Goal: Task Accomplishment & Management: Manage account settings

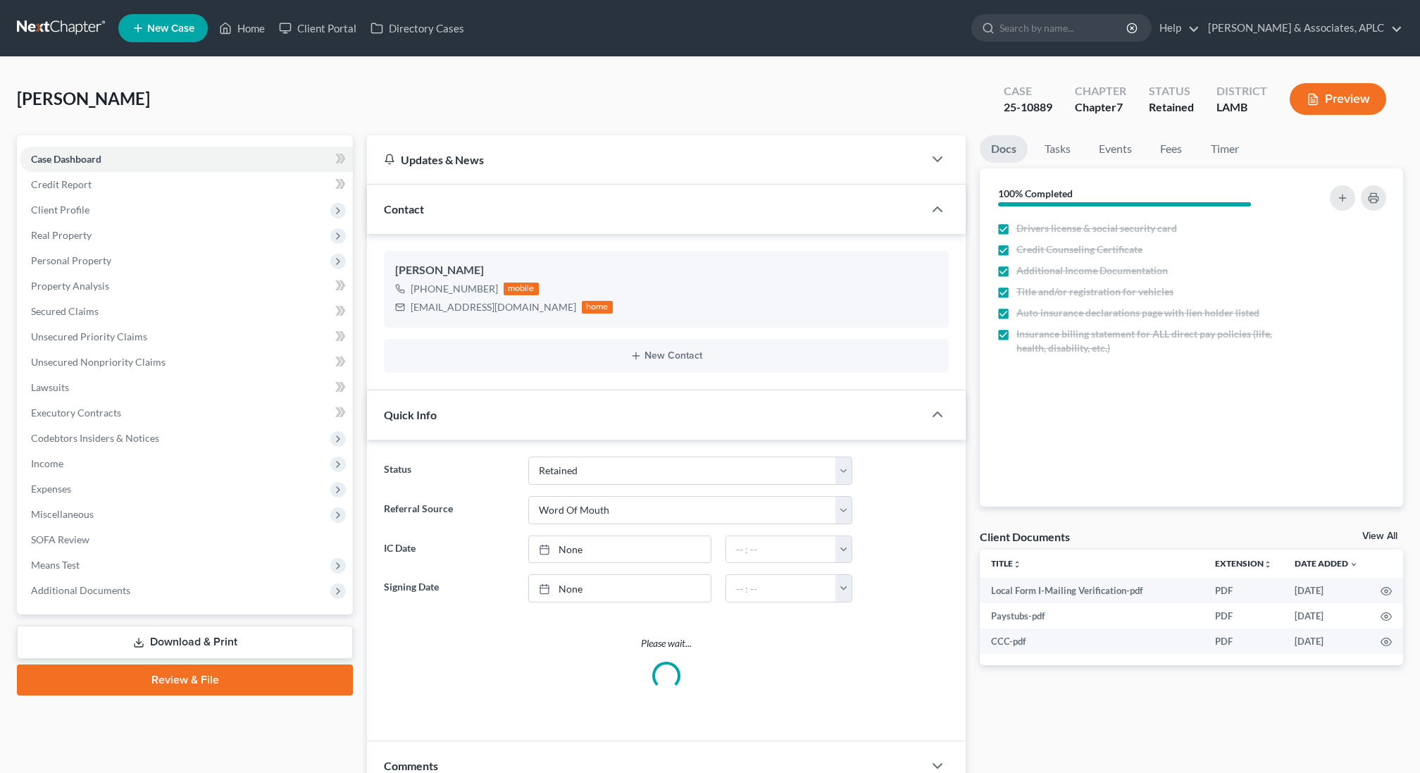
select select "14"
select select "0"
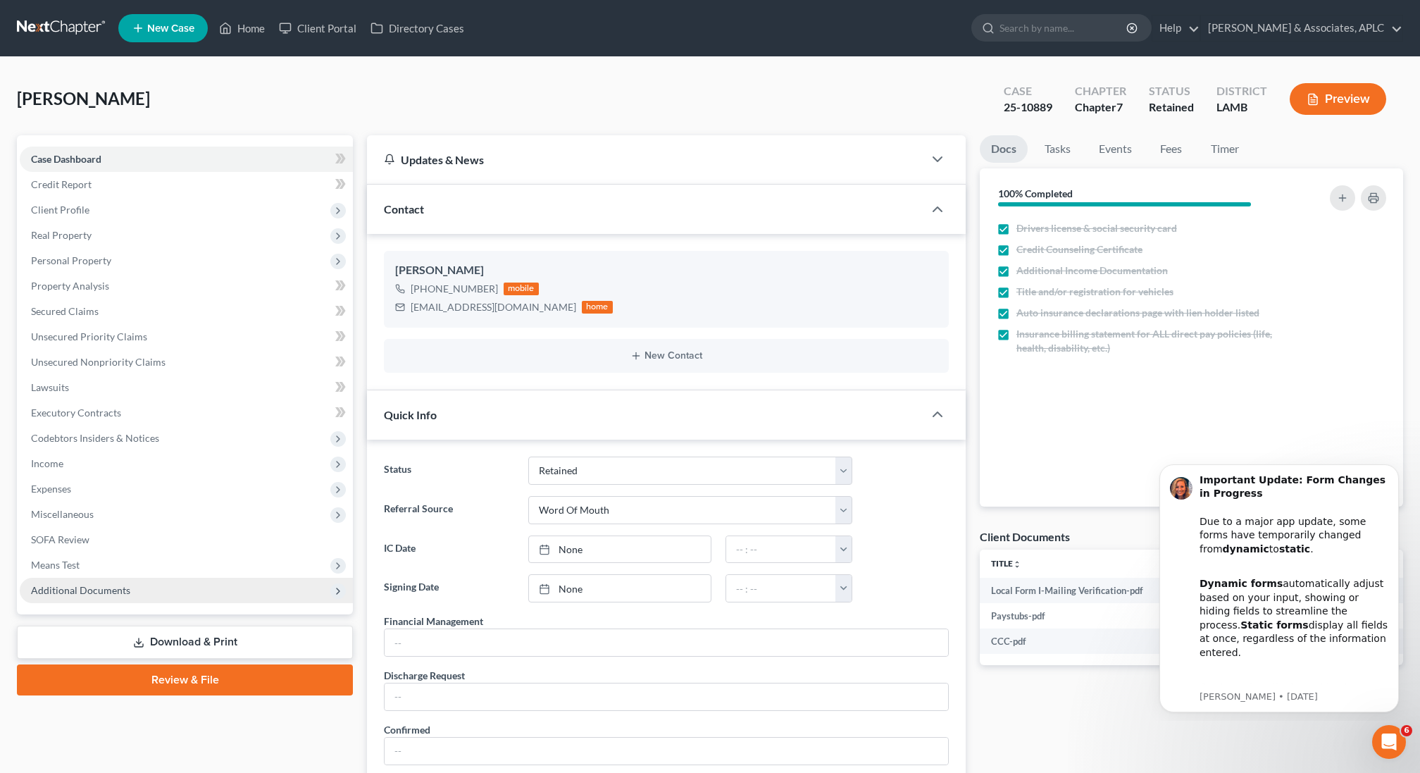
click at [107, 595] on span "Additional Documents" at bounding box center [80, 590] width 99 height 12
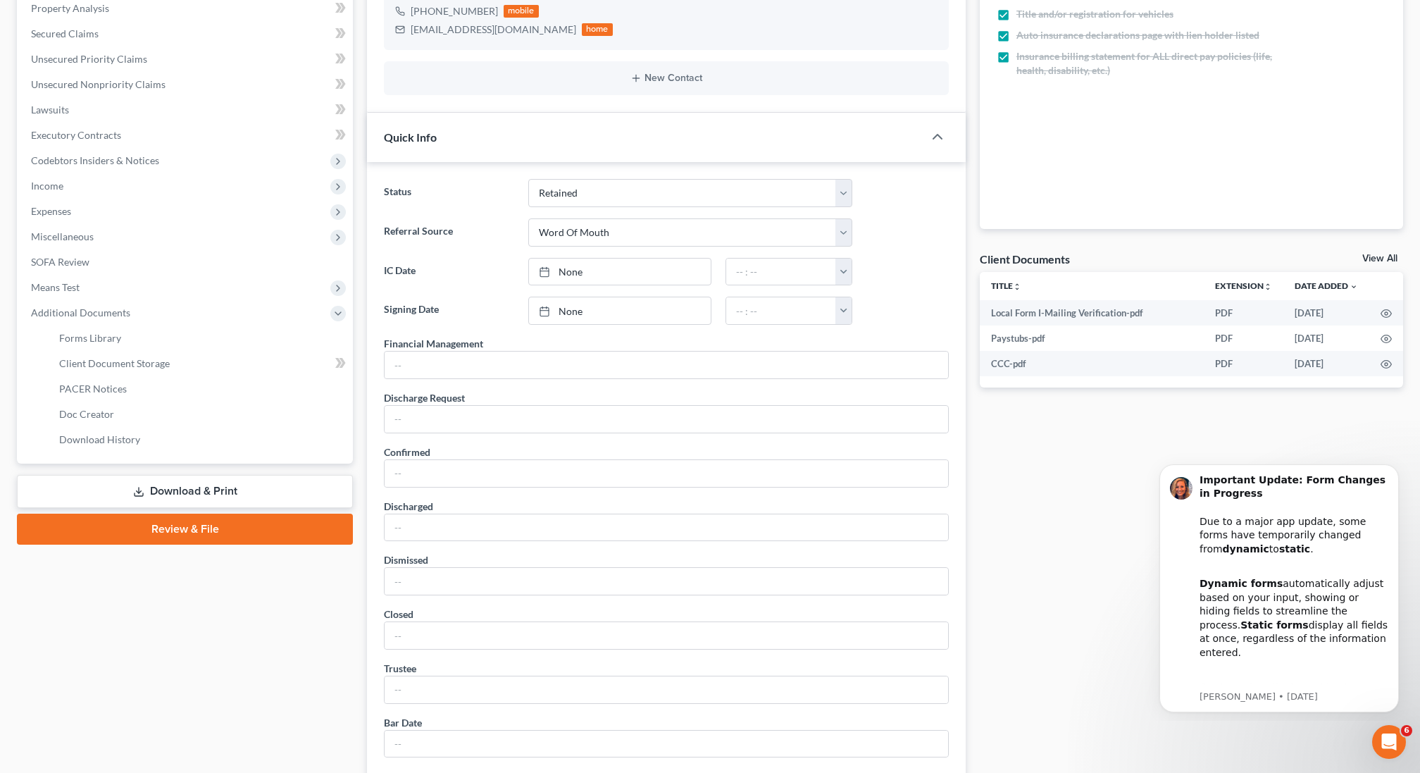
click at [178, 528] on link "Review & File" at bounding box center [185, 529] width 336 height 31
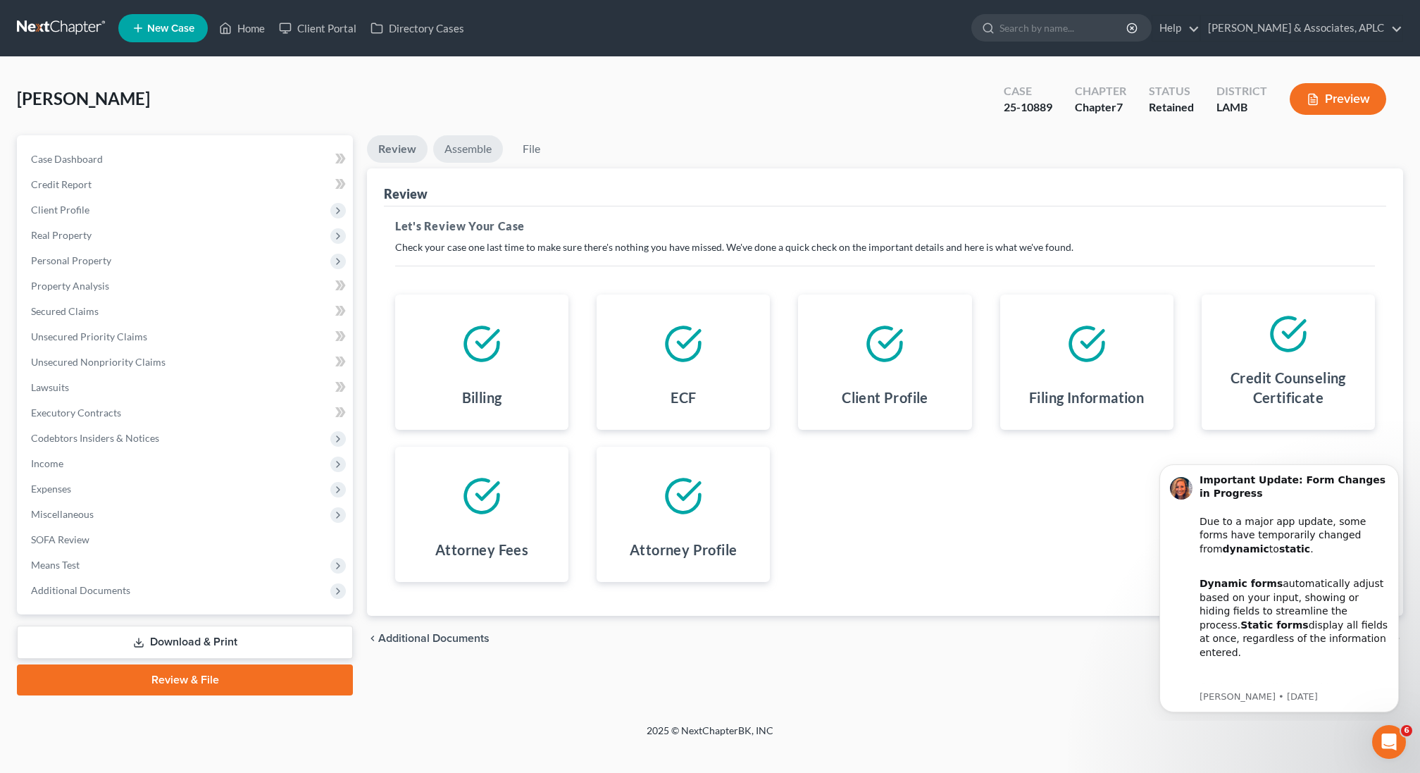
click at [465, 148] on link "Assemble" at bounding box center [468, 148] width 70 height 27
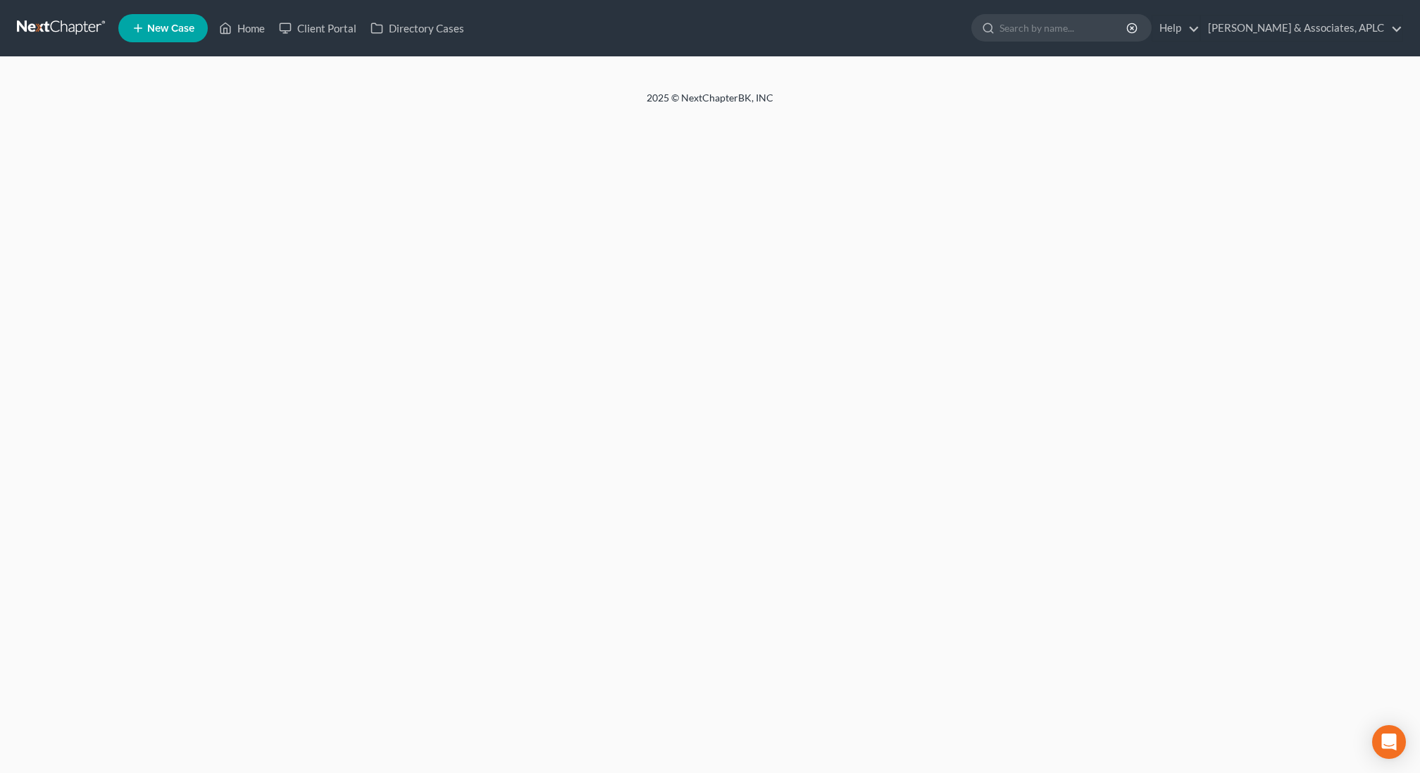
select select "0"
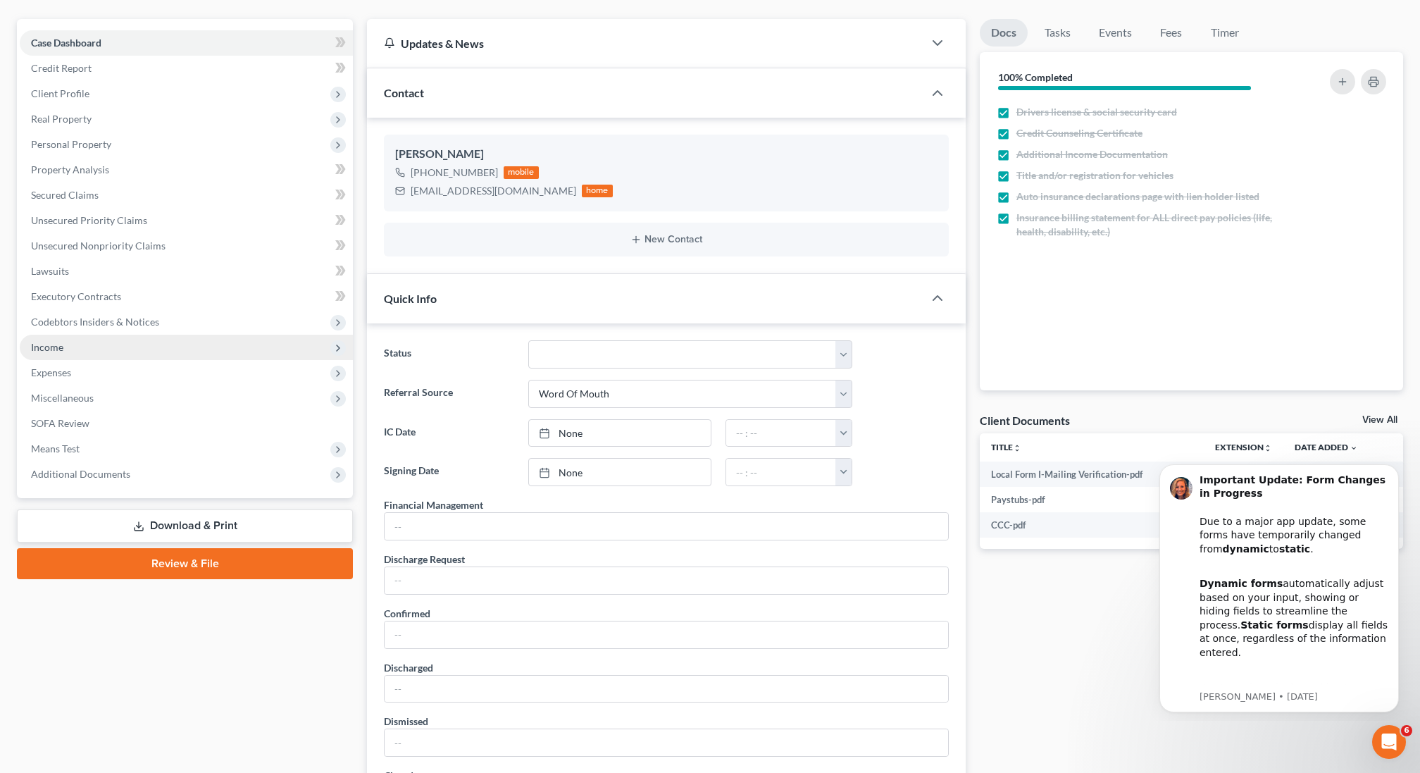
scroll to position [132, 0]
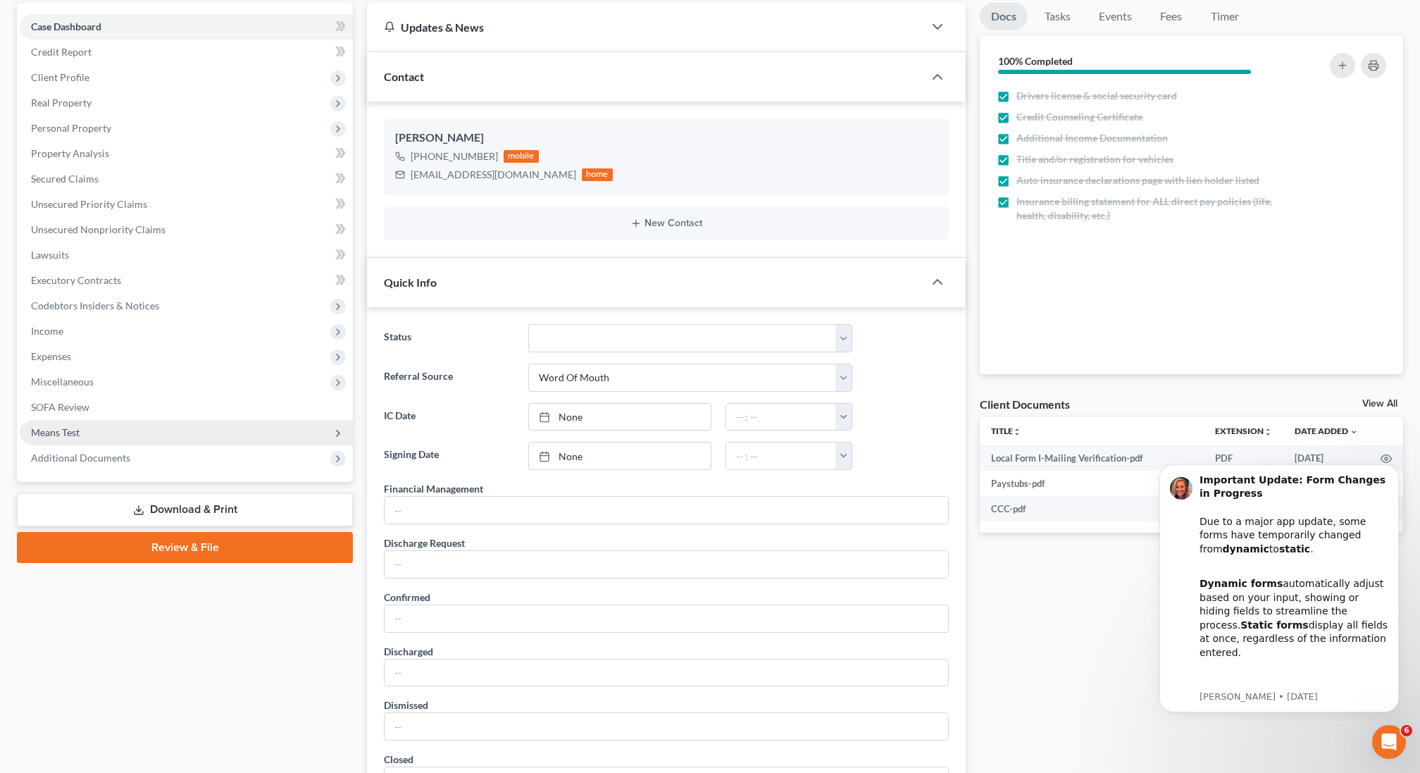
click at [199, 440] on span "Means Test" at bounding box center [186, 432] width 333 height 25
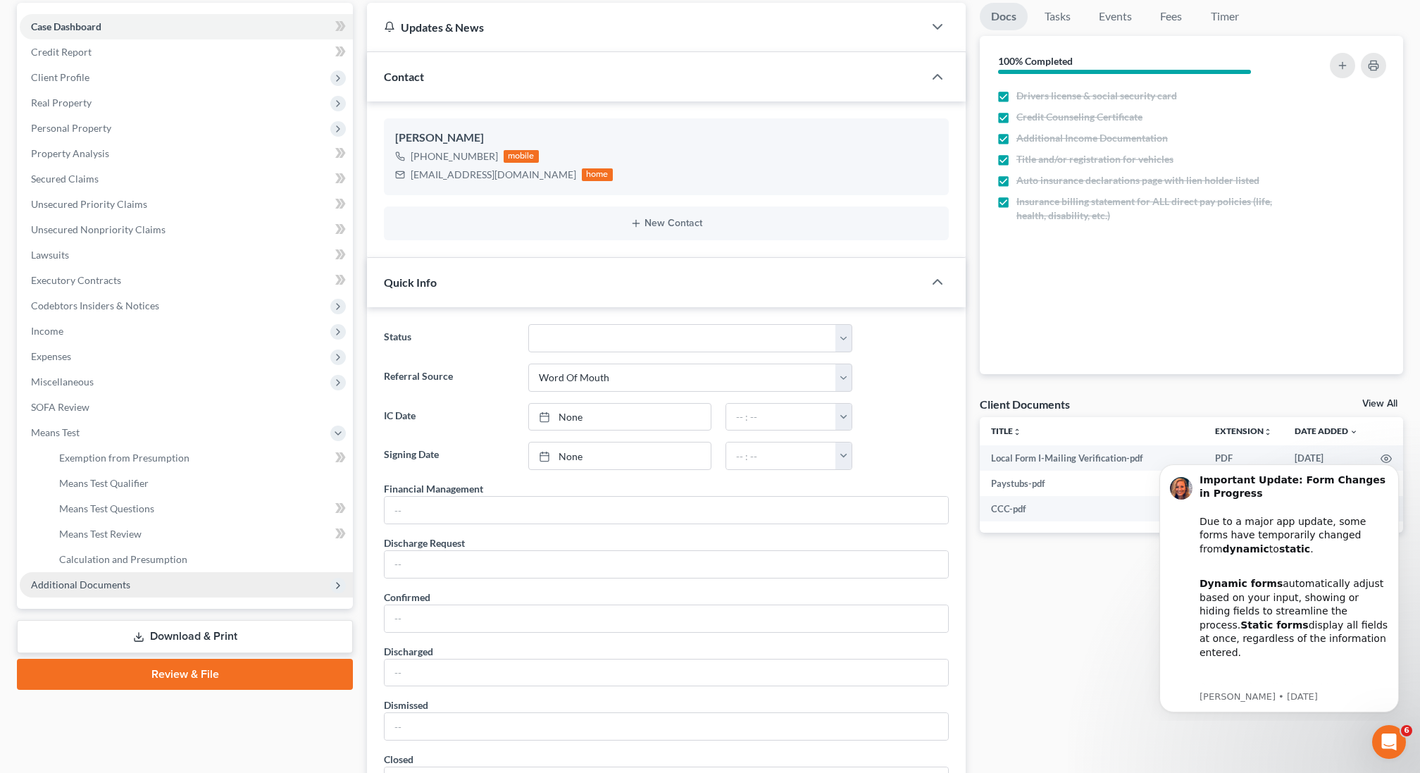
click at [140, 587] on span "Additional Documents" at bounding box center [186, 584] width 333 height 25
click at [146, 583] on link "Download History" at bounding box center [200, 584] width 305 height 25
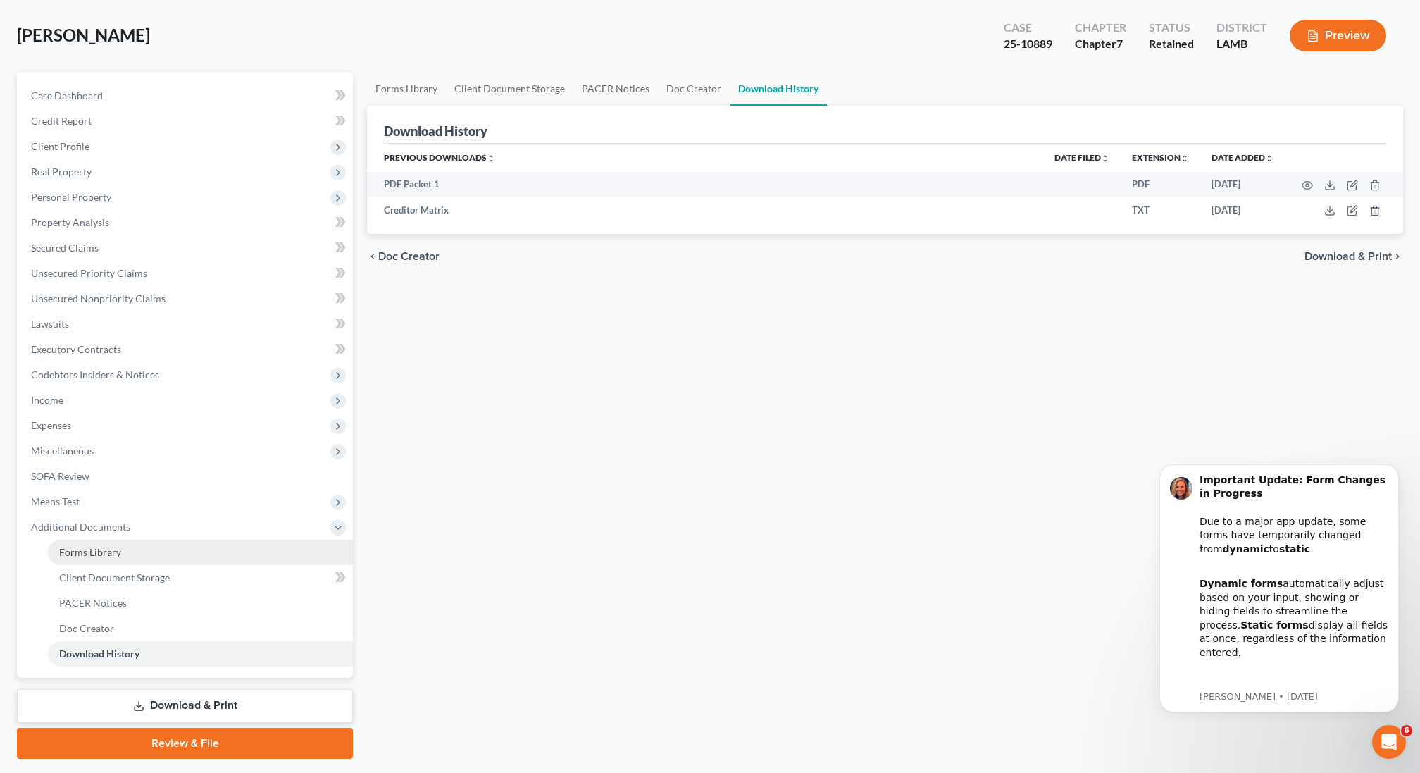
scroll to position [66, 0]
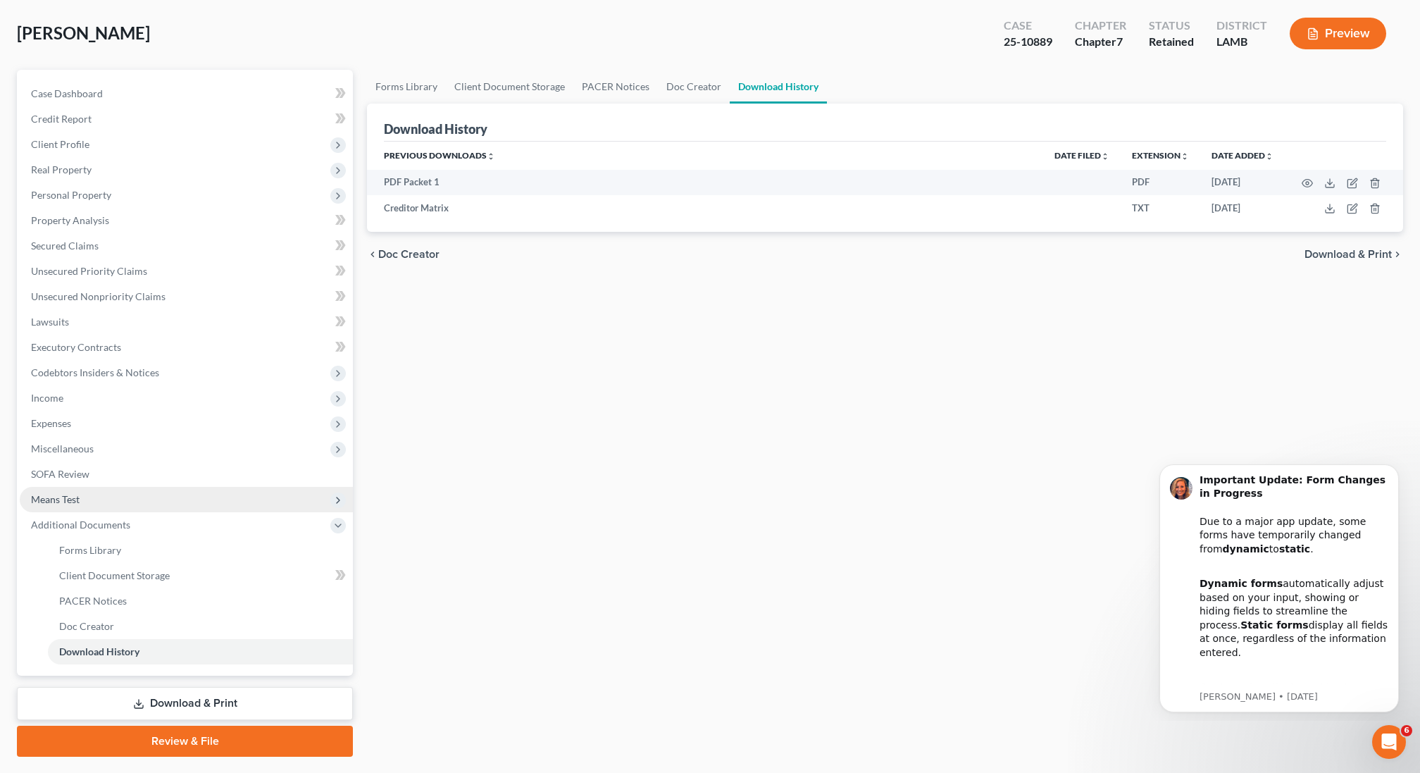
click at [141, 494] on span "Means Test" at bounding box center [186, 499] width 333 height 25
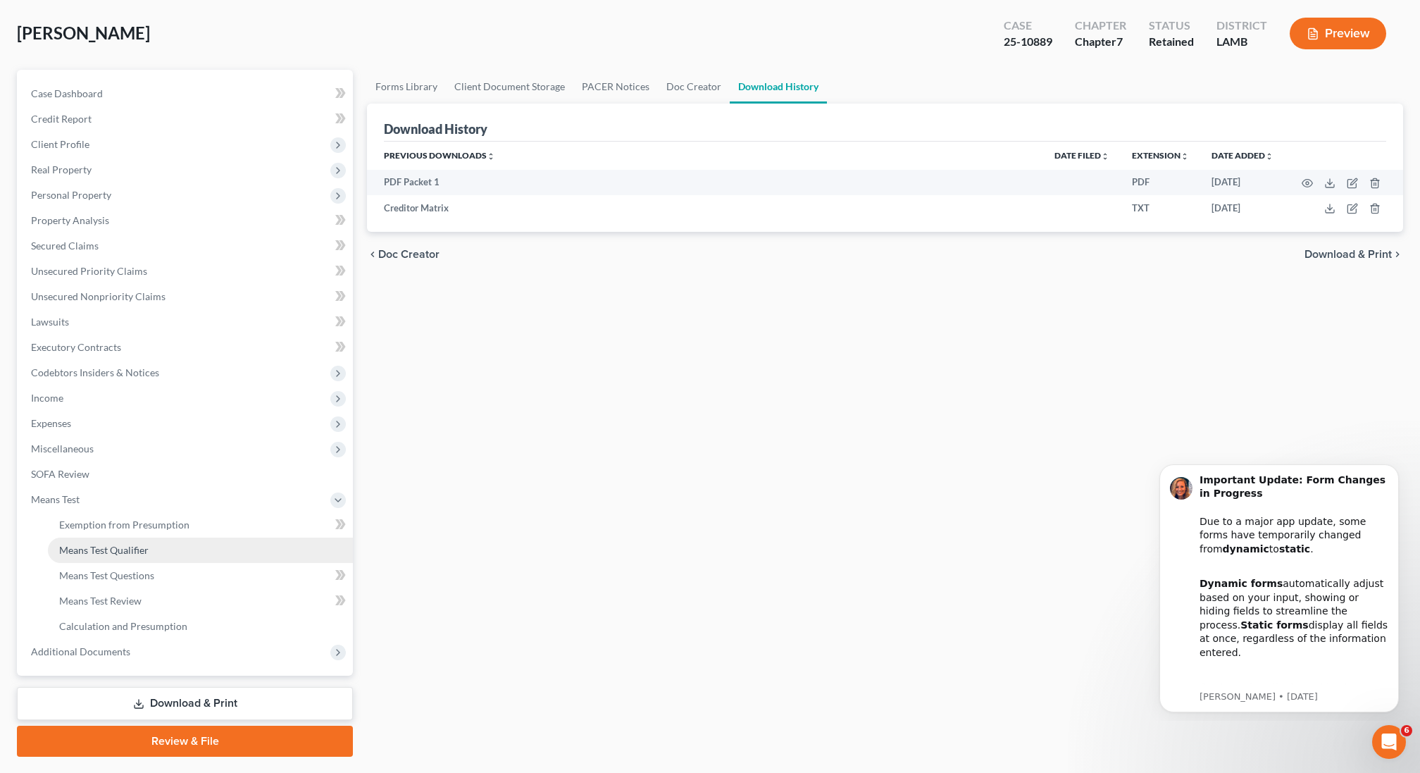
click at [149, 548] on link "Means Test Qualifier" at bounding box center [200, 549] width 305 height 25
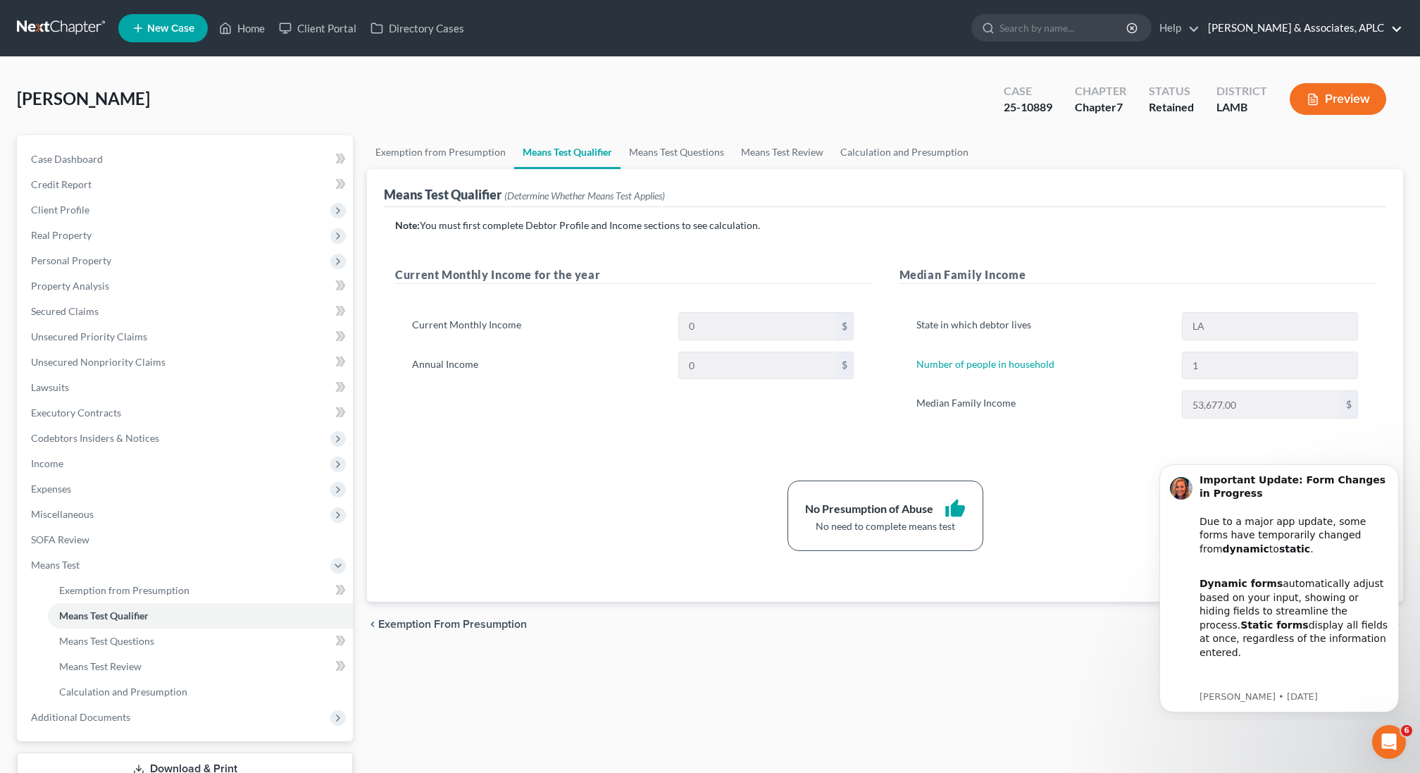
click at [1289, 37] on link "[PERSON_NAME] & Associates, APLC" at bounding box center [1301, 27] width 201 height 25
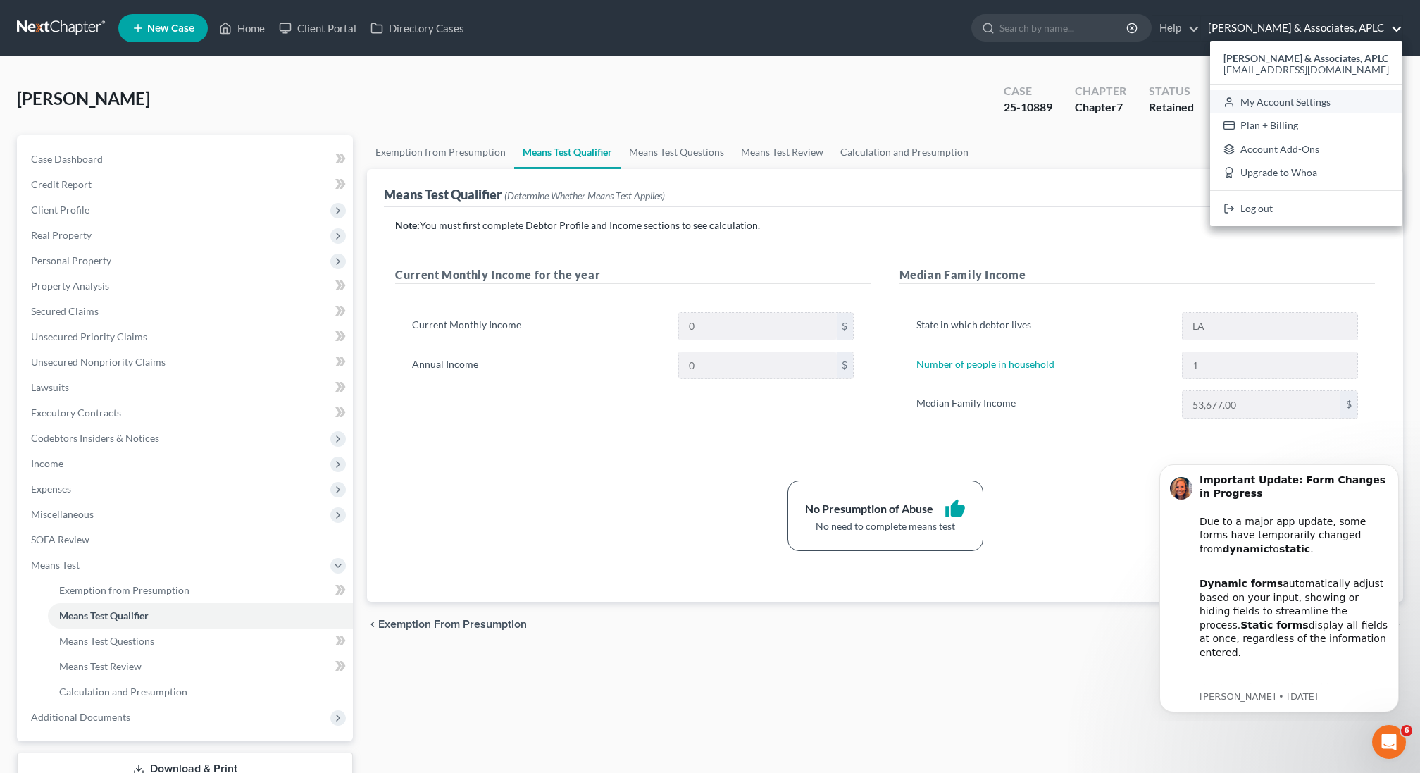
click at [1269, 104] on link "My Account Settings" at bounding box center [1306, 102] width 192 height 24
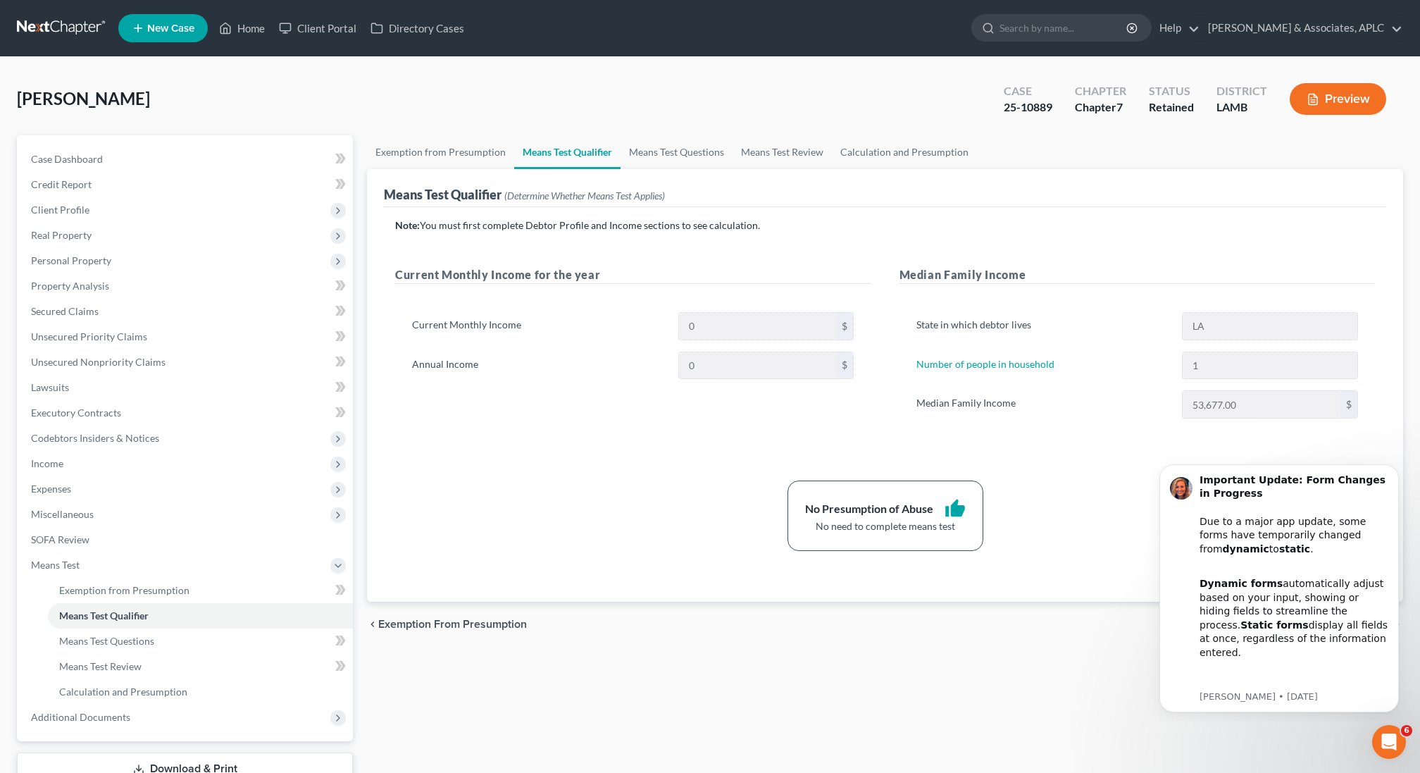
select select "23"
select select "19"
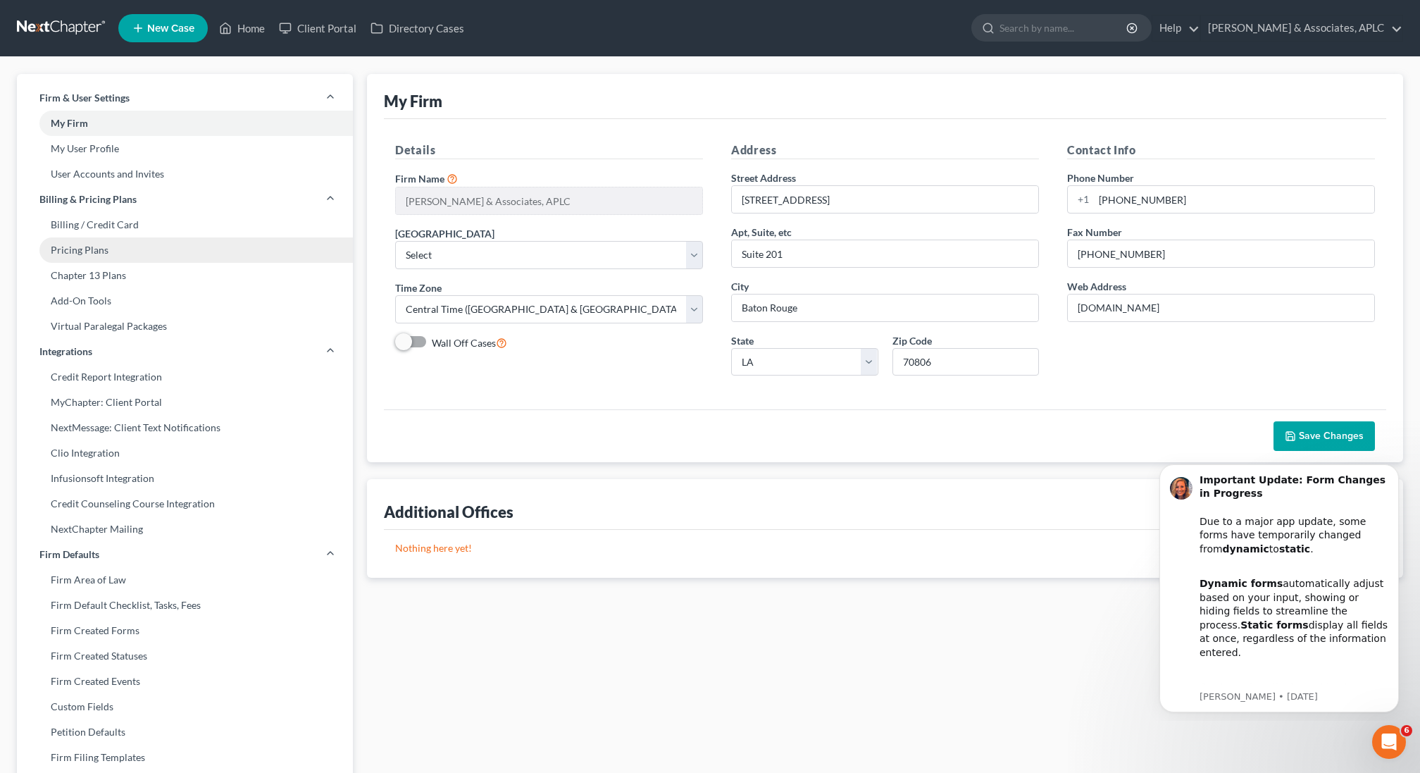
click at [87, 249] on link "Pricing Plans" at bounding box center [185, 249] width 336 height 25
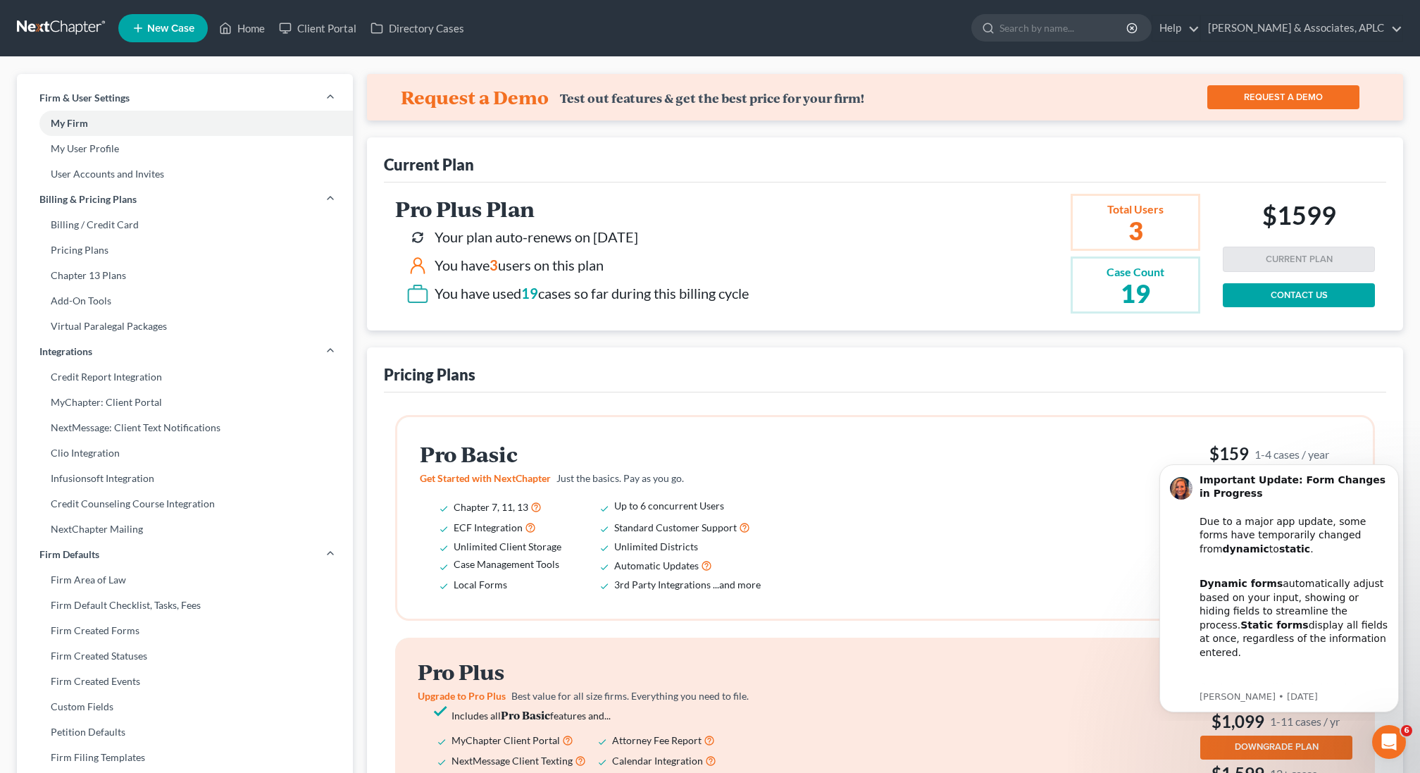
select select "35"
select select "23"
select select "19"
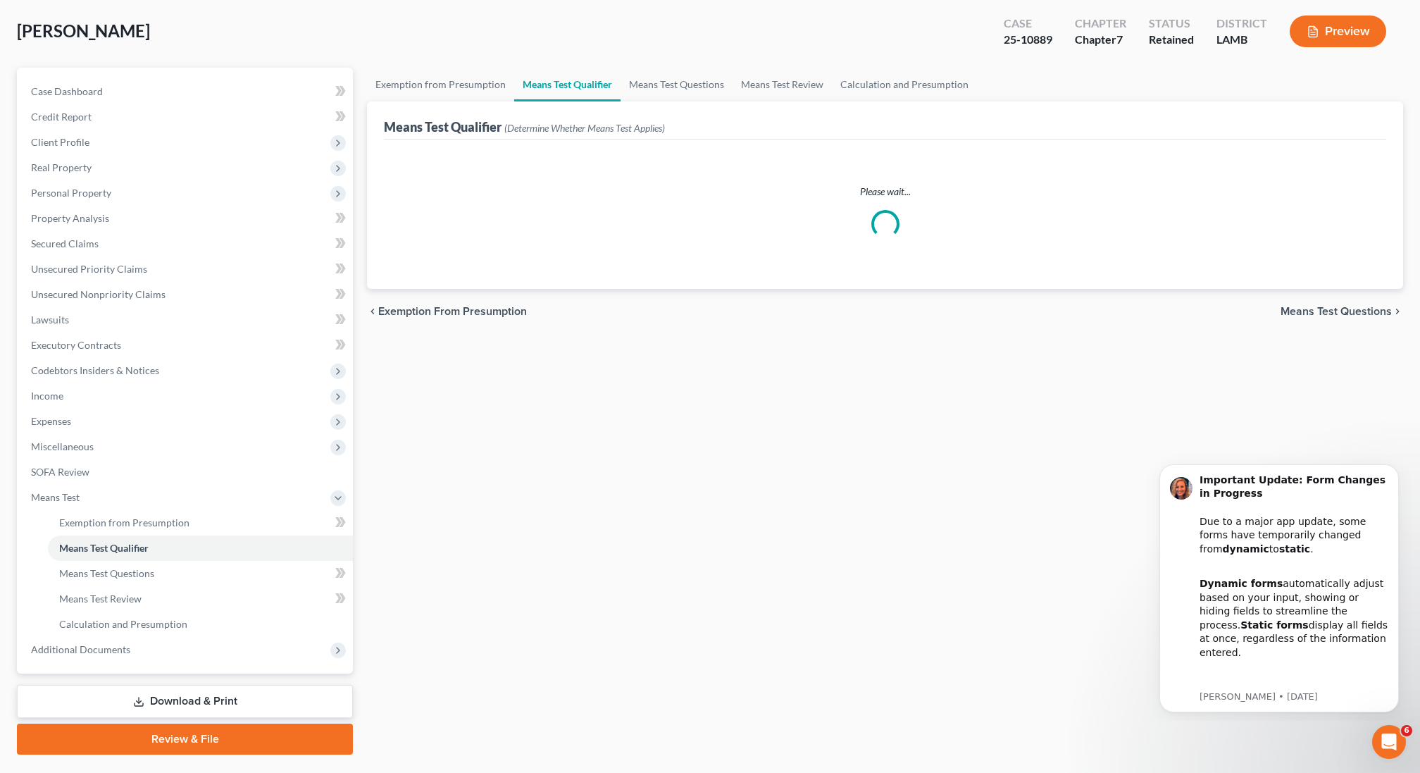
scroll to position [101, 0]
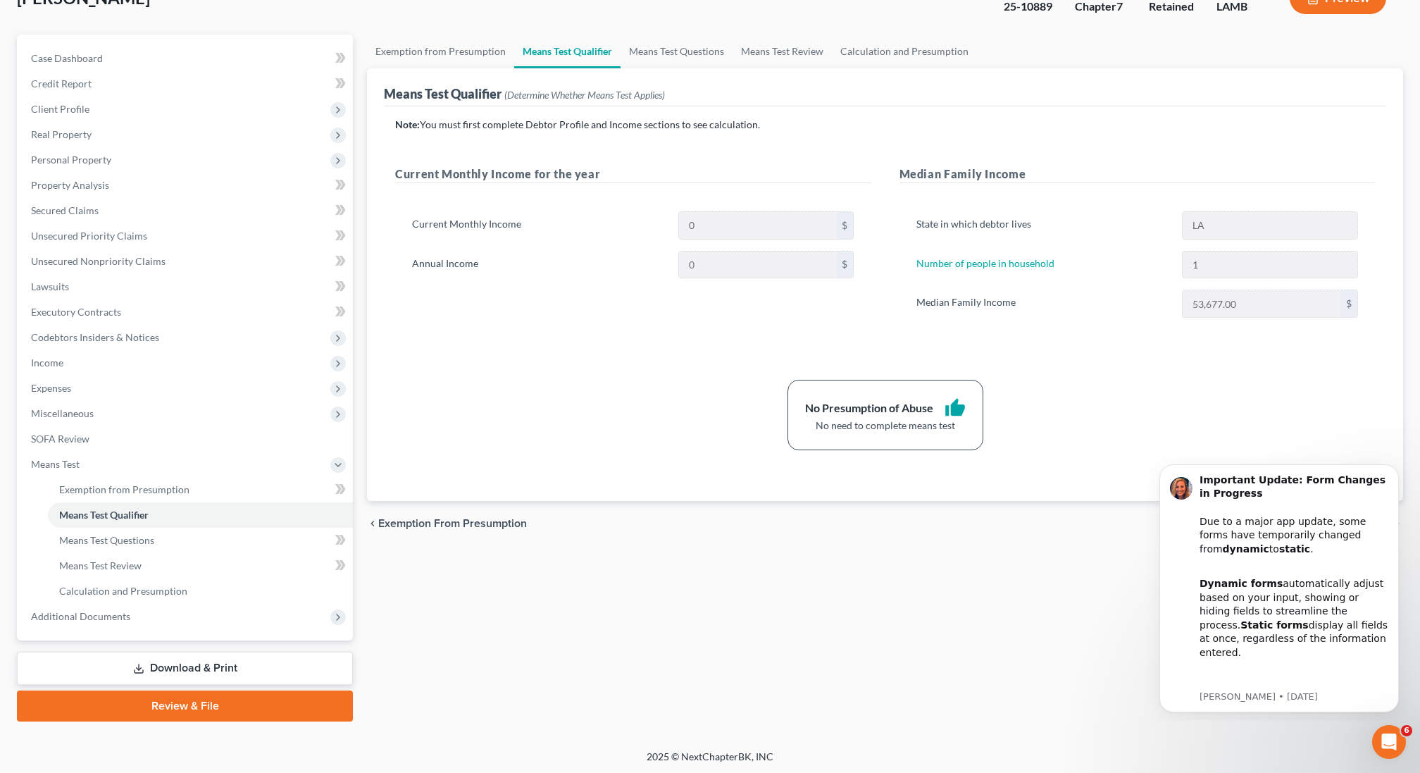
click at [139, 706] on link "Review & File" at bounding box center [185, 705] width 336 height 31
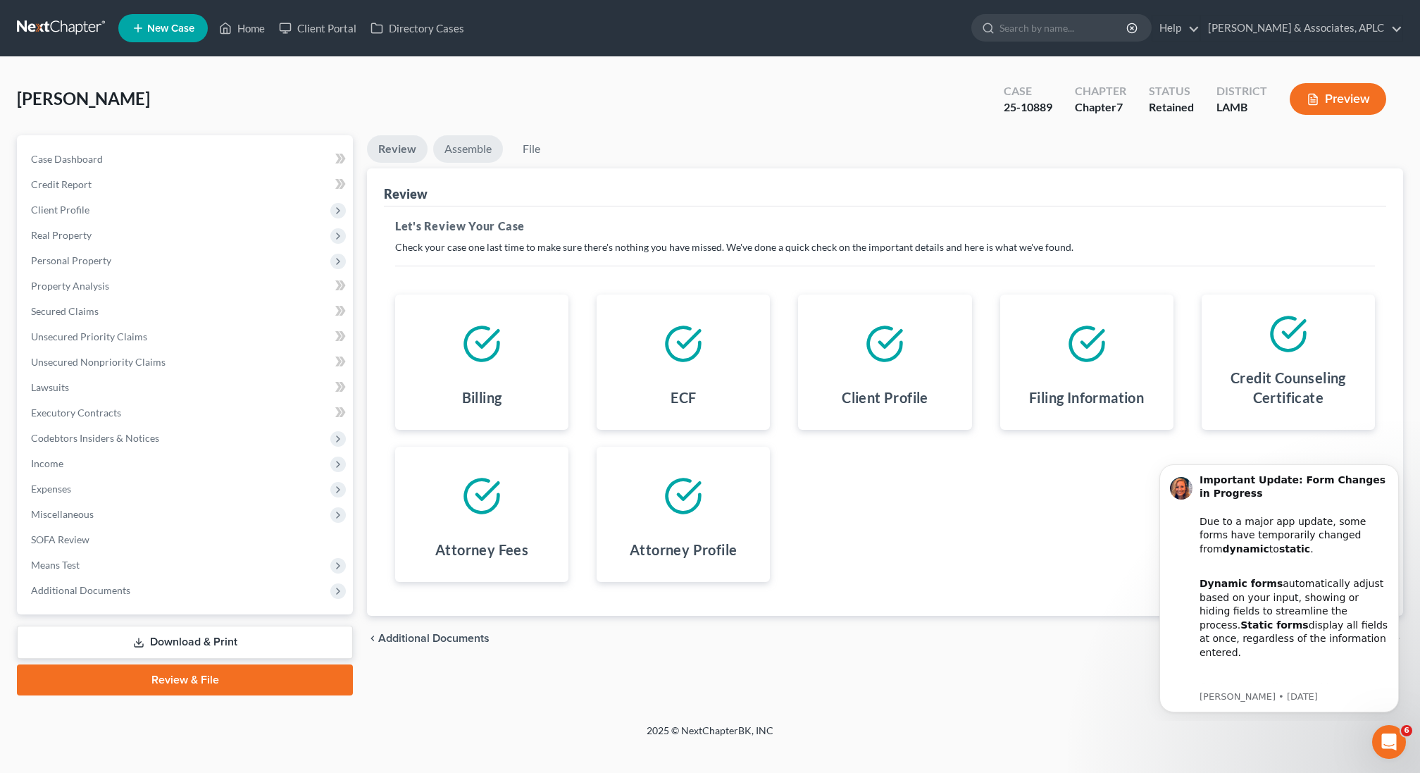
click at [475, 145] on link "Assemble" at bounding box center [468, 148] width 70 height 27
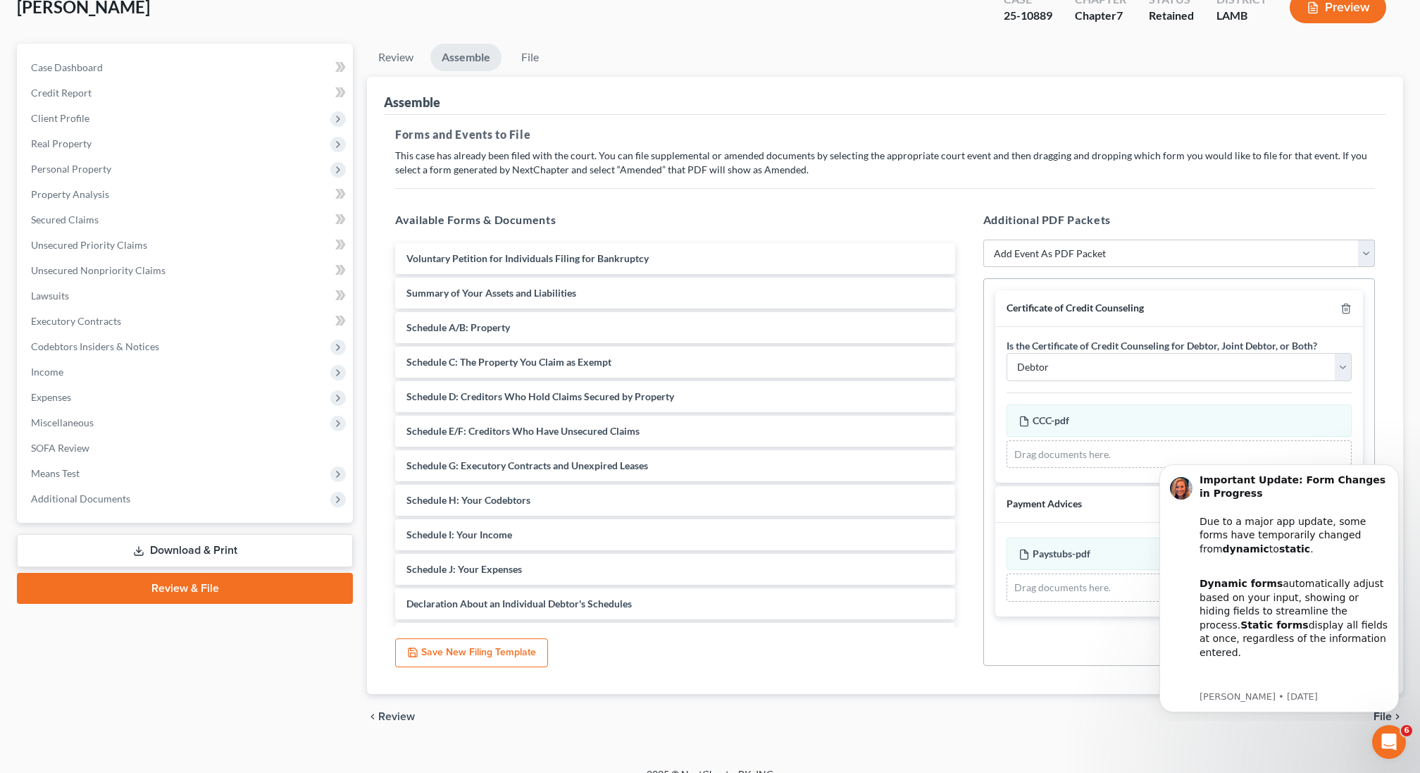
scroll to position [110, 0]
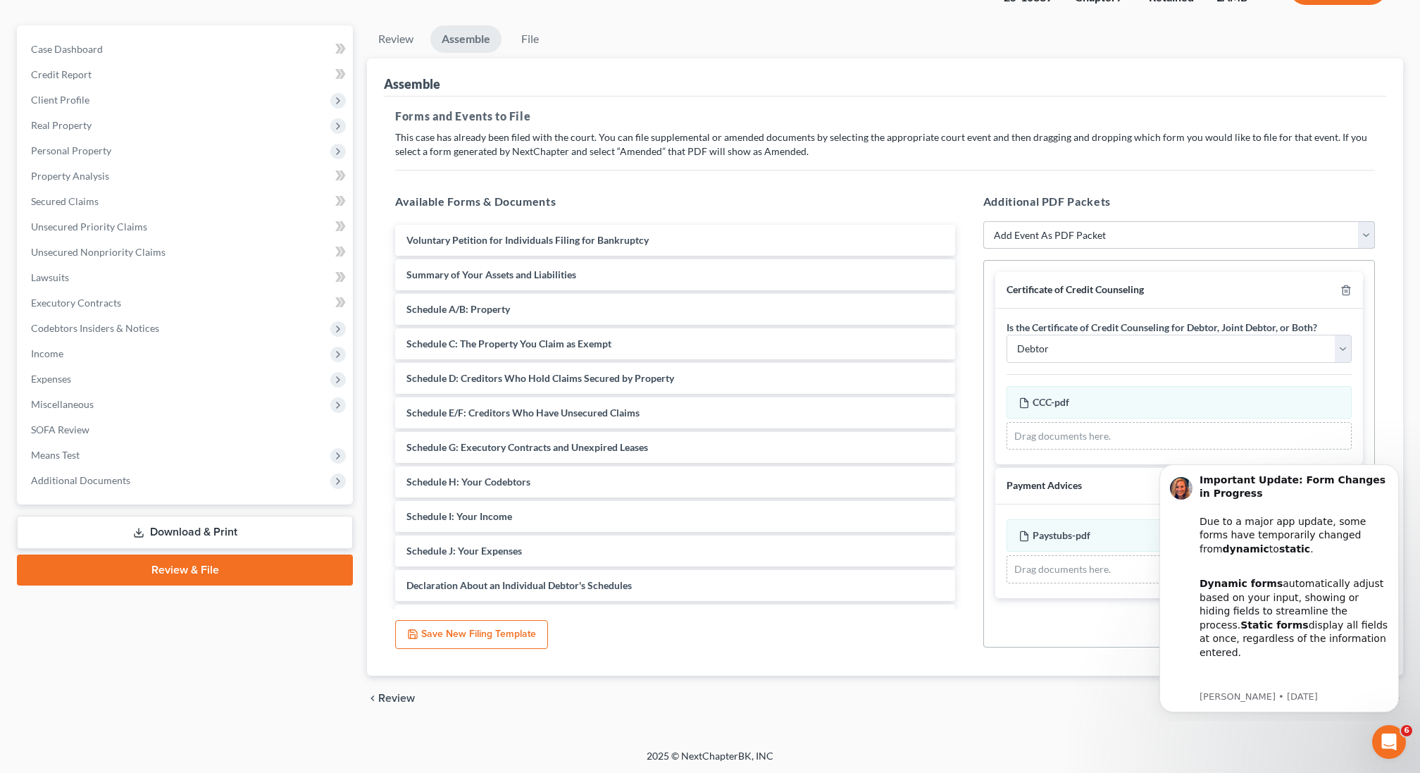
click at [1074, 239] on select "Add Event As PDF Packet Amended List of Creditors Amended List of Creditors and…" at bounding box center [1179, 235] width 392 height 28
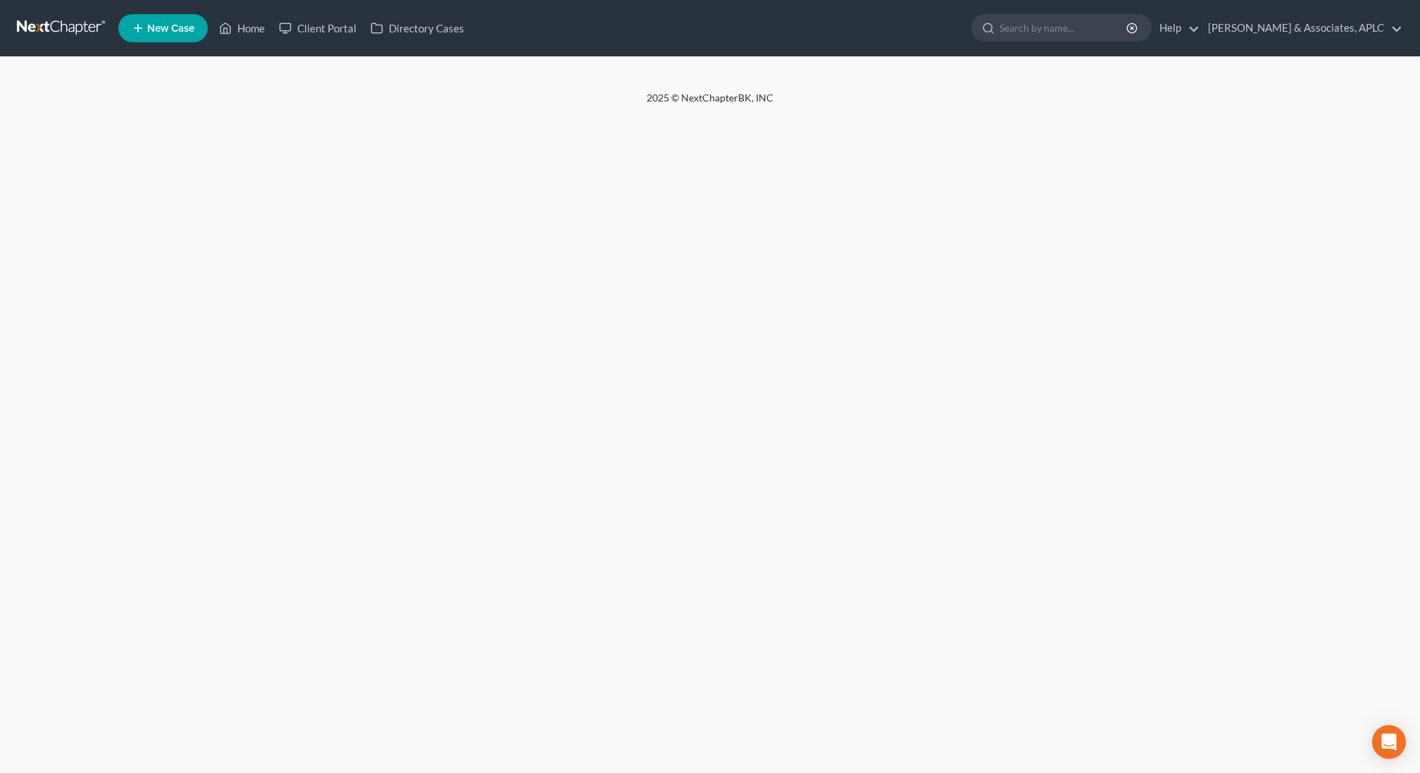
select select "0"
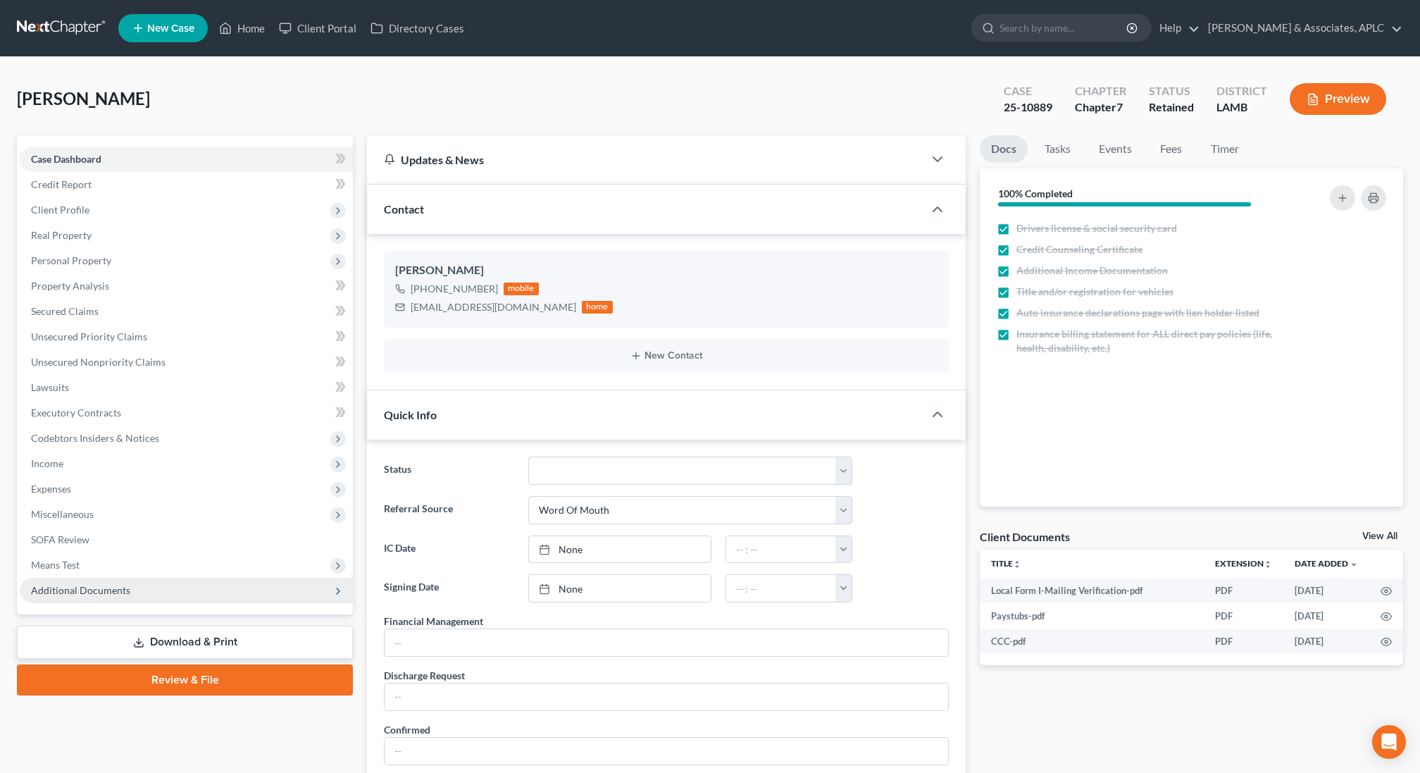
click at [112, 590] on span "Additional Documents" at bounding box center [80, 590] width 99 height 12
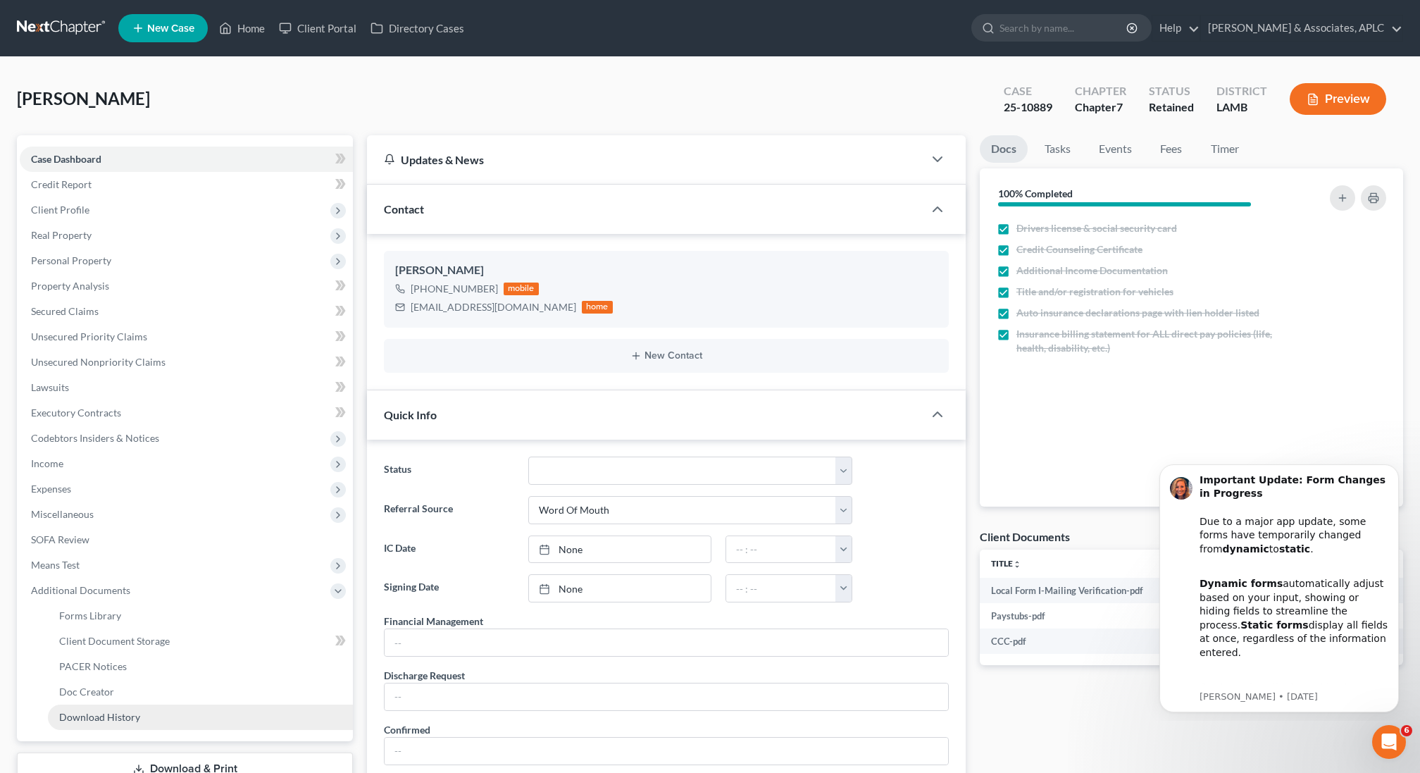
click at [121, 715] on span "Download History" at bounding box center [99, 717] width 81 height 12
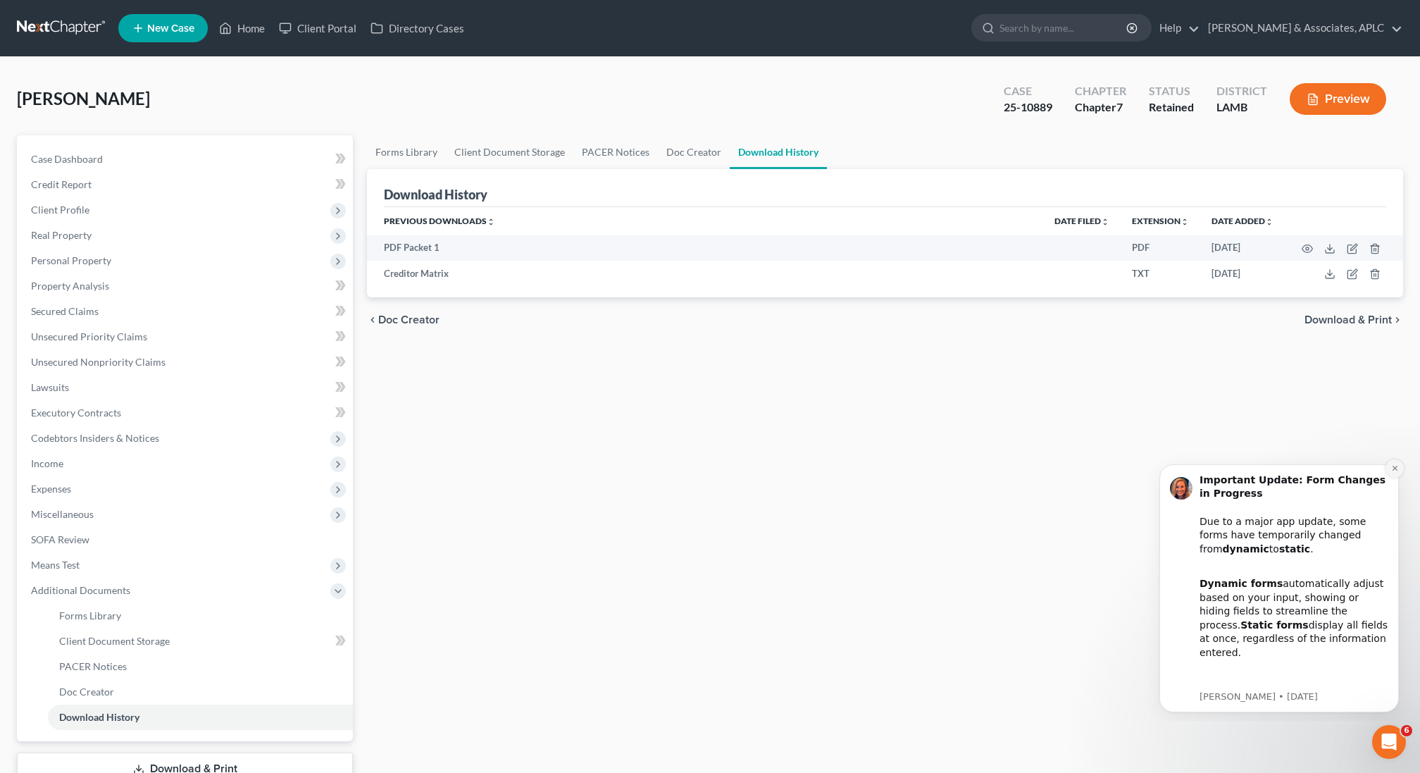
click at [1396, 467] on icon "Dismiss notification" at bounding box center [1394, 468] width 5 height 5
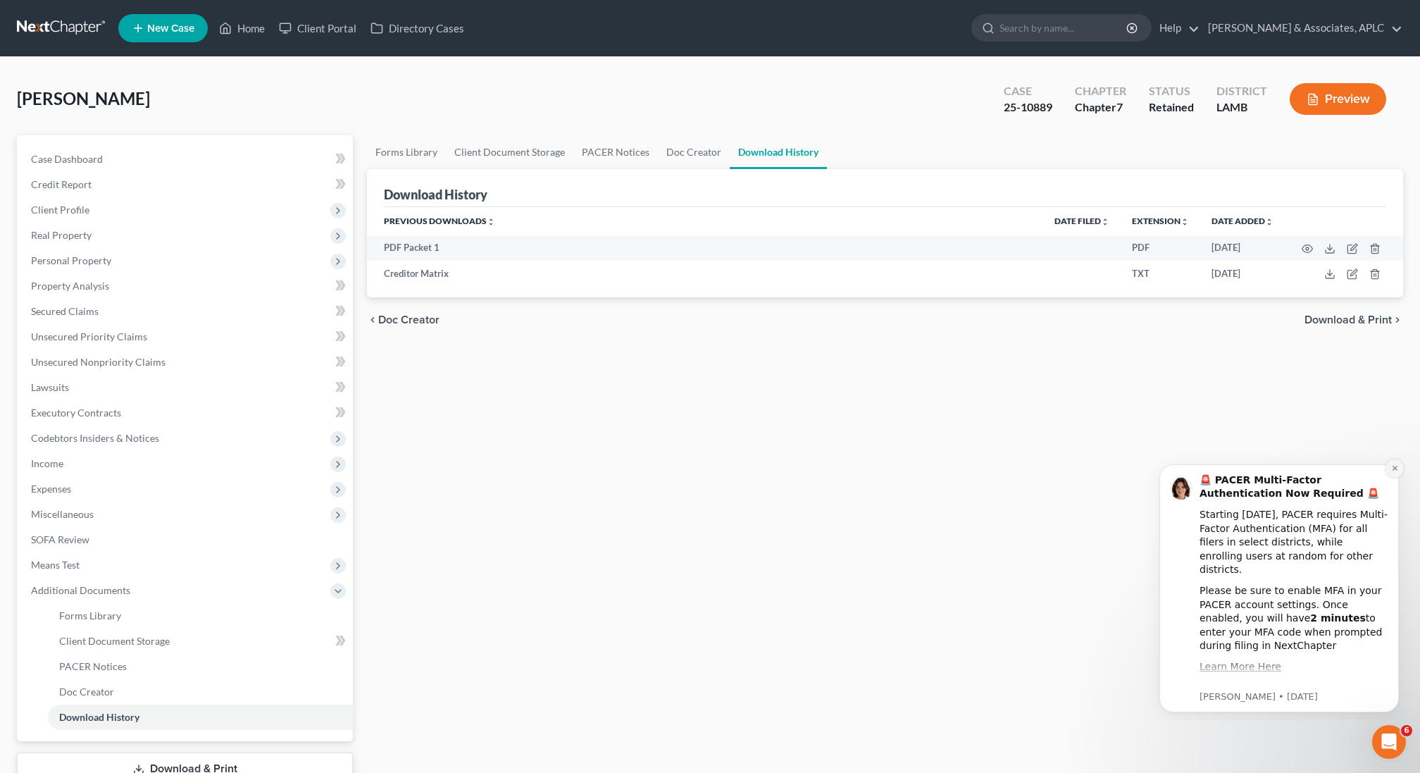
click at [1395, 470] on icon "Dismiss notification" at bounding box center [1395, 468] width 8 height 8
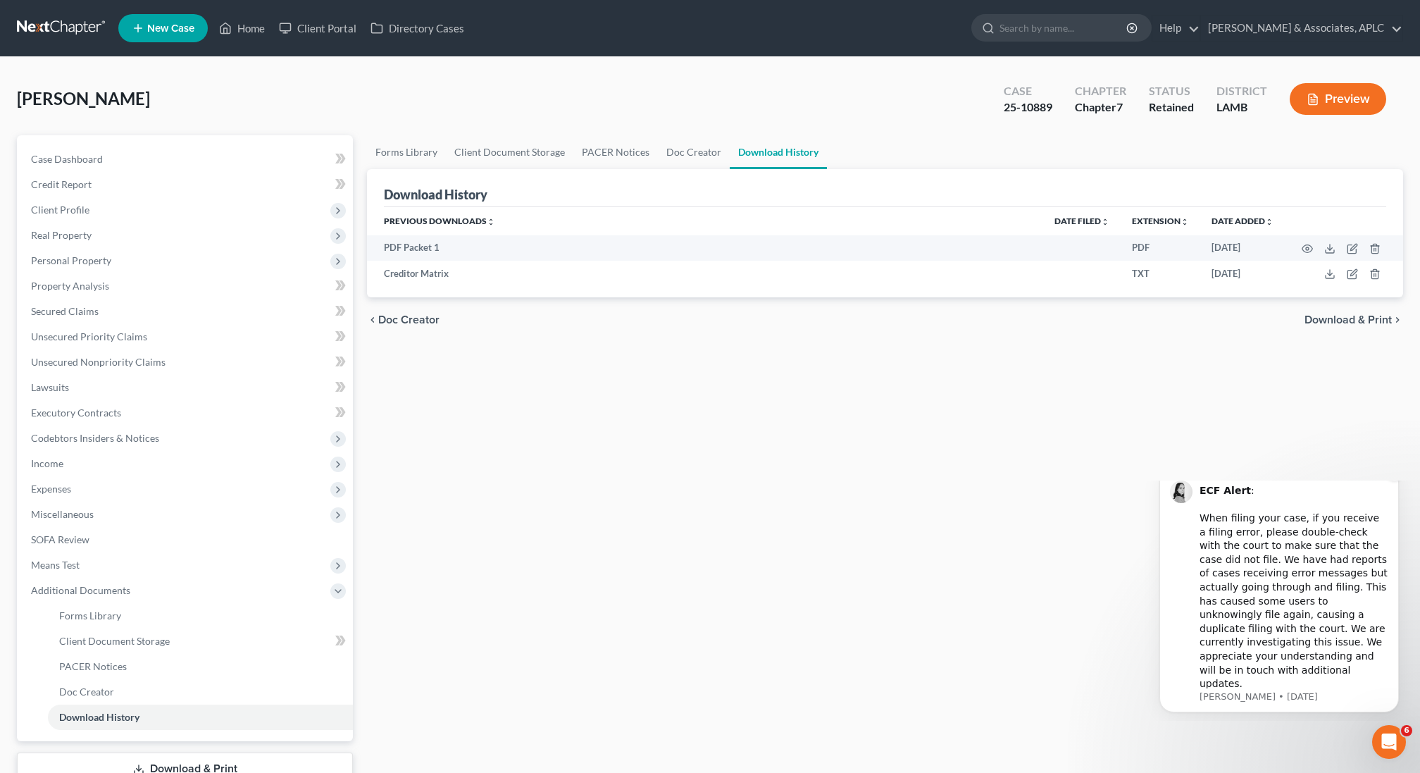
click at [1393, 474] on icon "Dismiss notification" at bounding box center [1394, 471] width 5 height 5
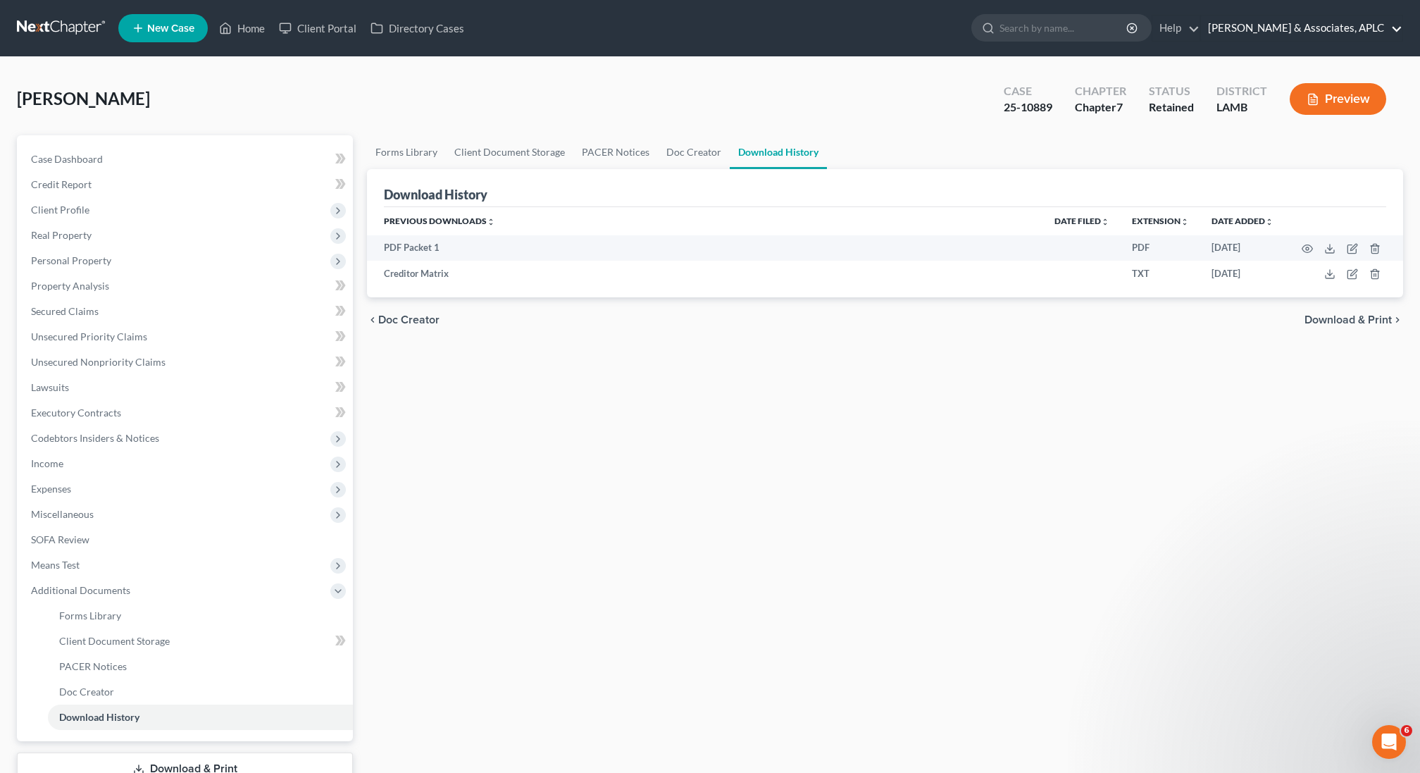
click at [1283, 29] on link "[PERSON_NAME] & Associates, APLC" at bounding box center [1301, 27] width 201 height 25
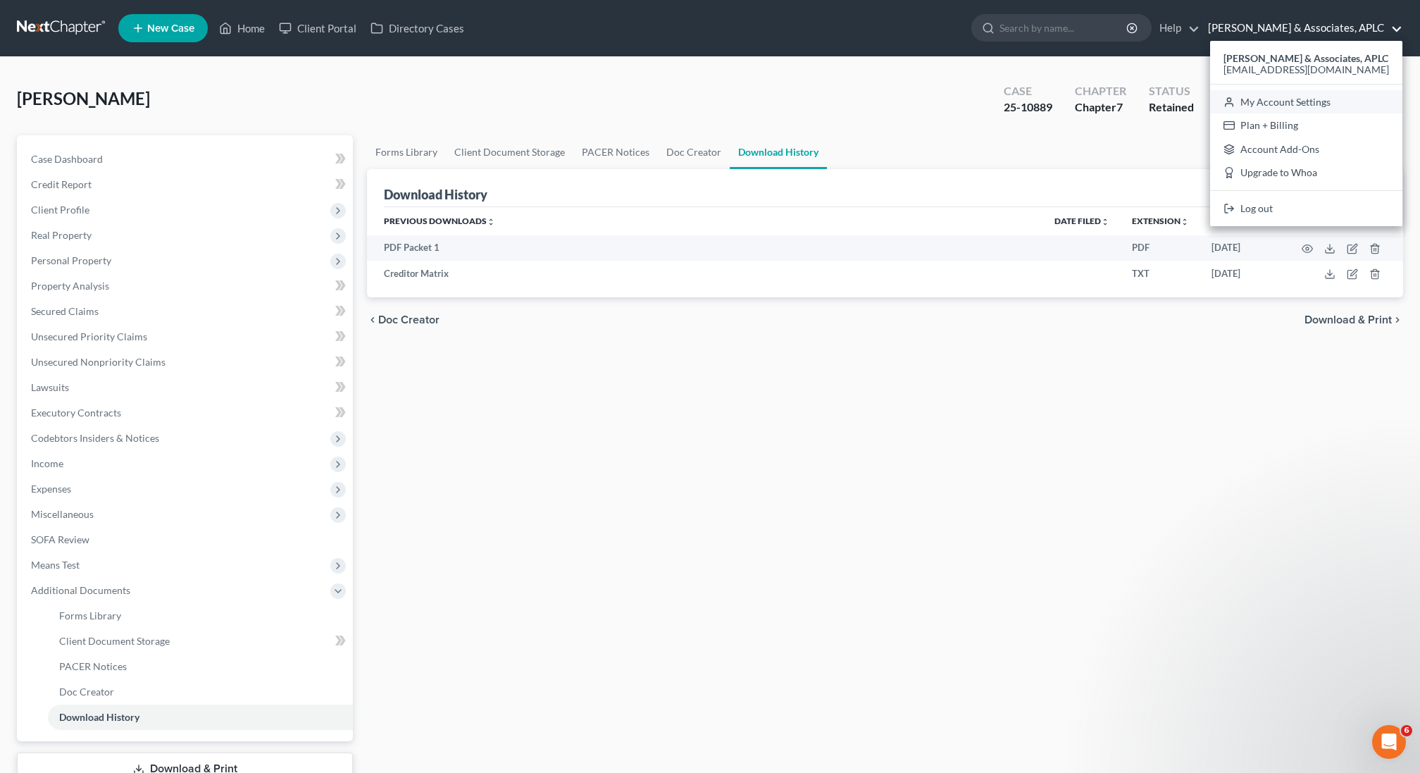
click at [1276, 104] on link "My Account Settings" at bounding box center [1306, 102] width 192 height 24
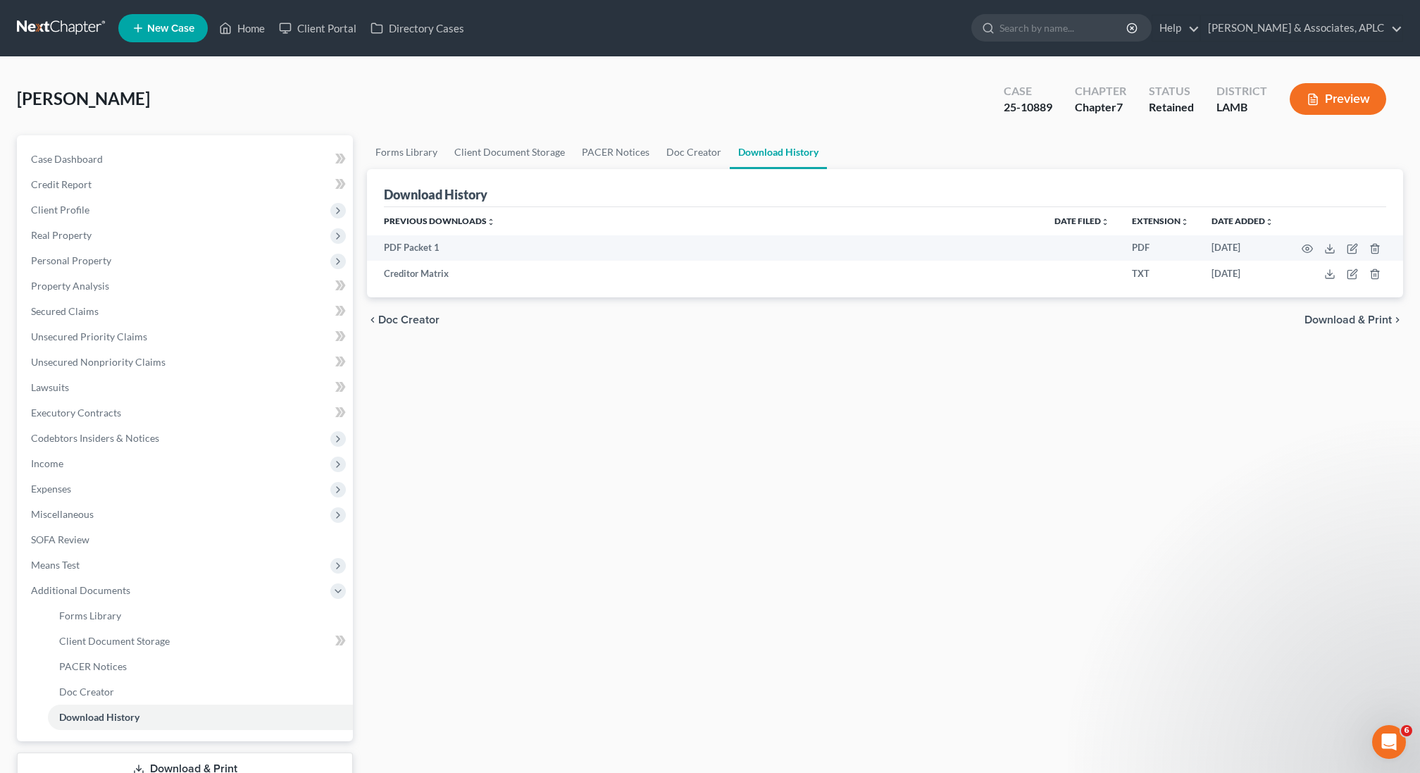
select select "23"
select select "19"
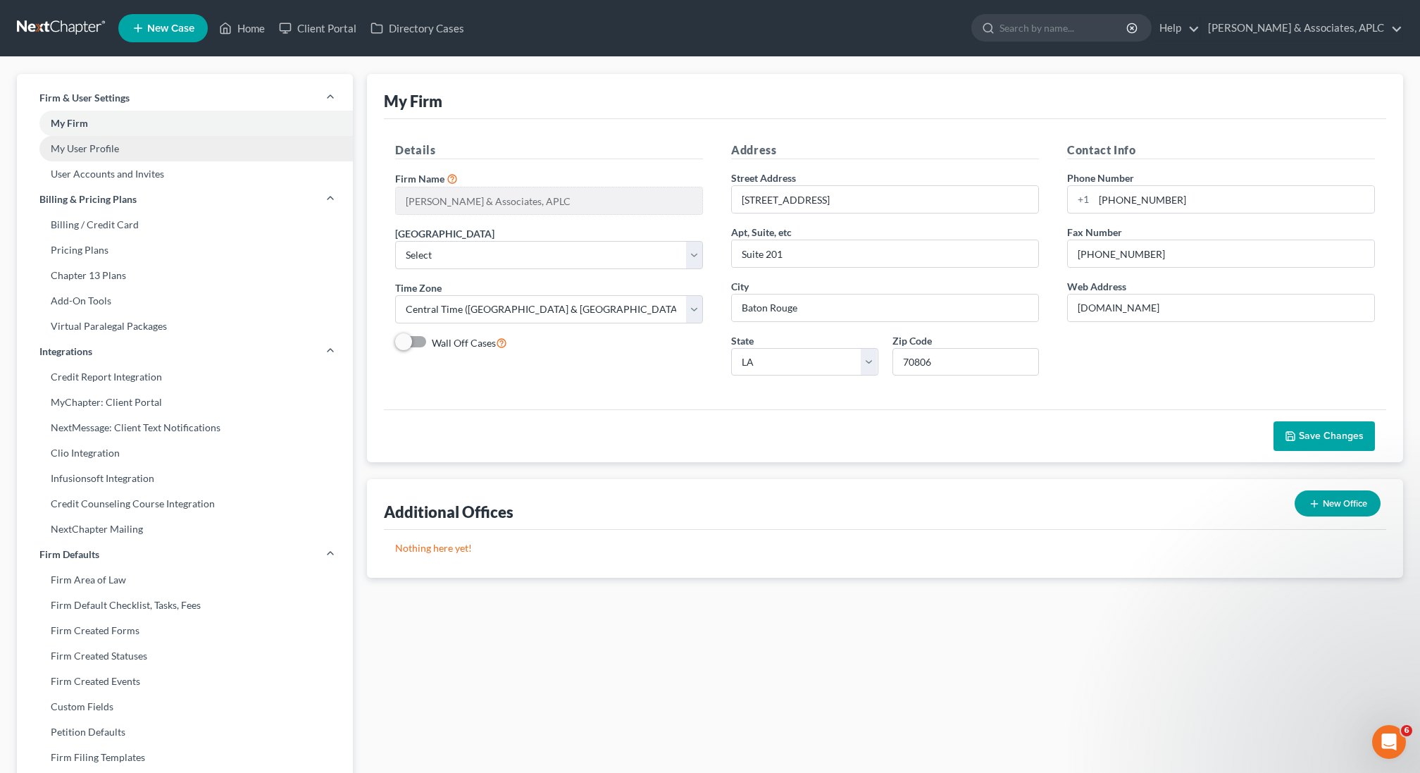
click at [140, 153] on link "My User Profile" at bounding box center [185, 148] width 336 height 25
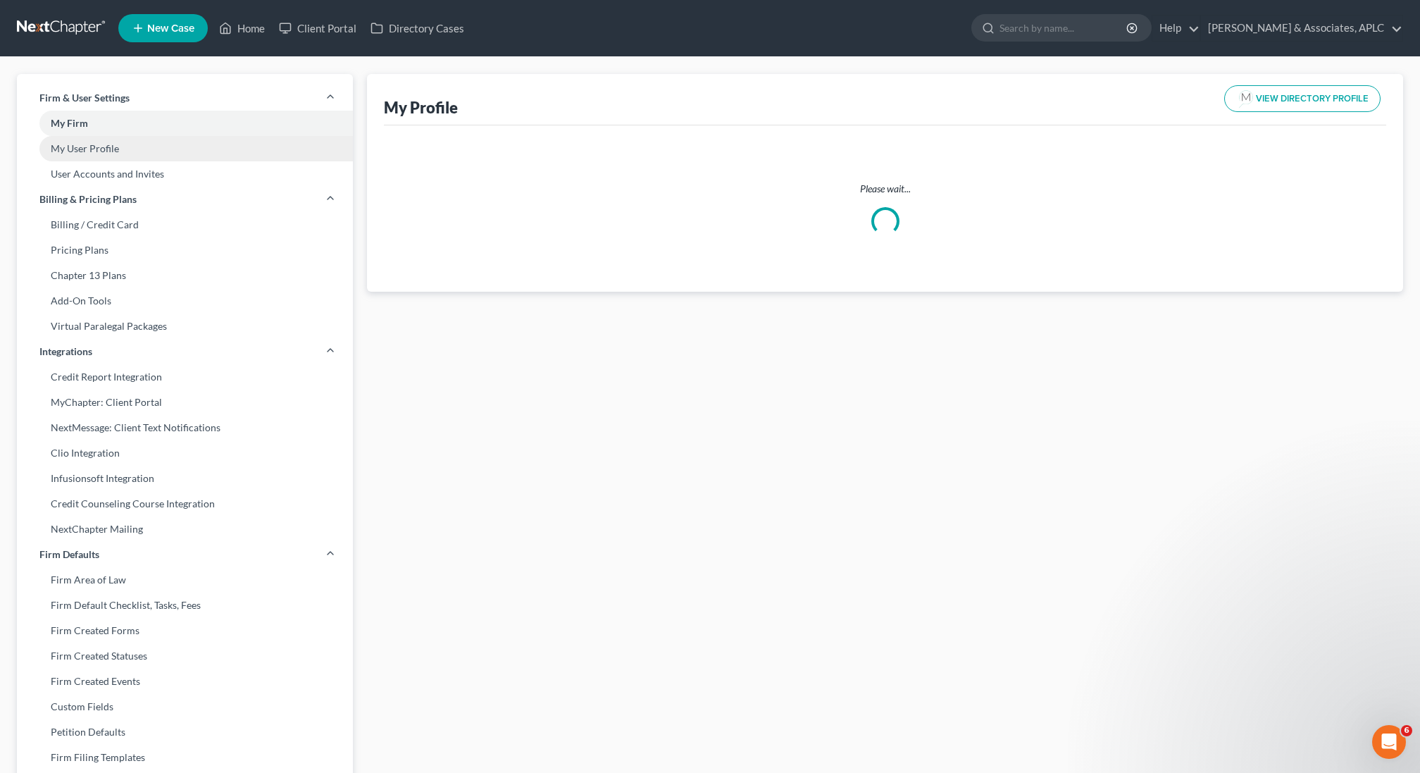
select select "19"
select select "35"
select select "attorney"
select select "0"
